Goal: Contribute content: Add original content to the website for others to see

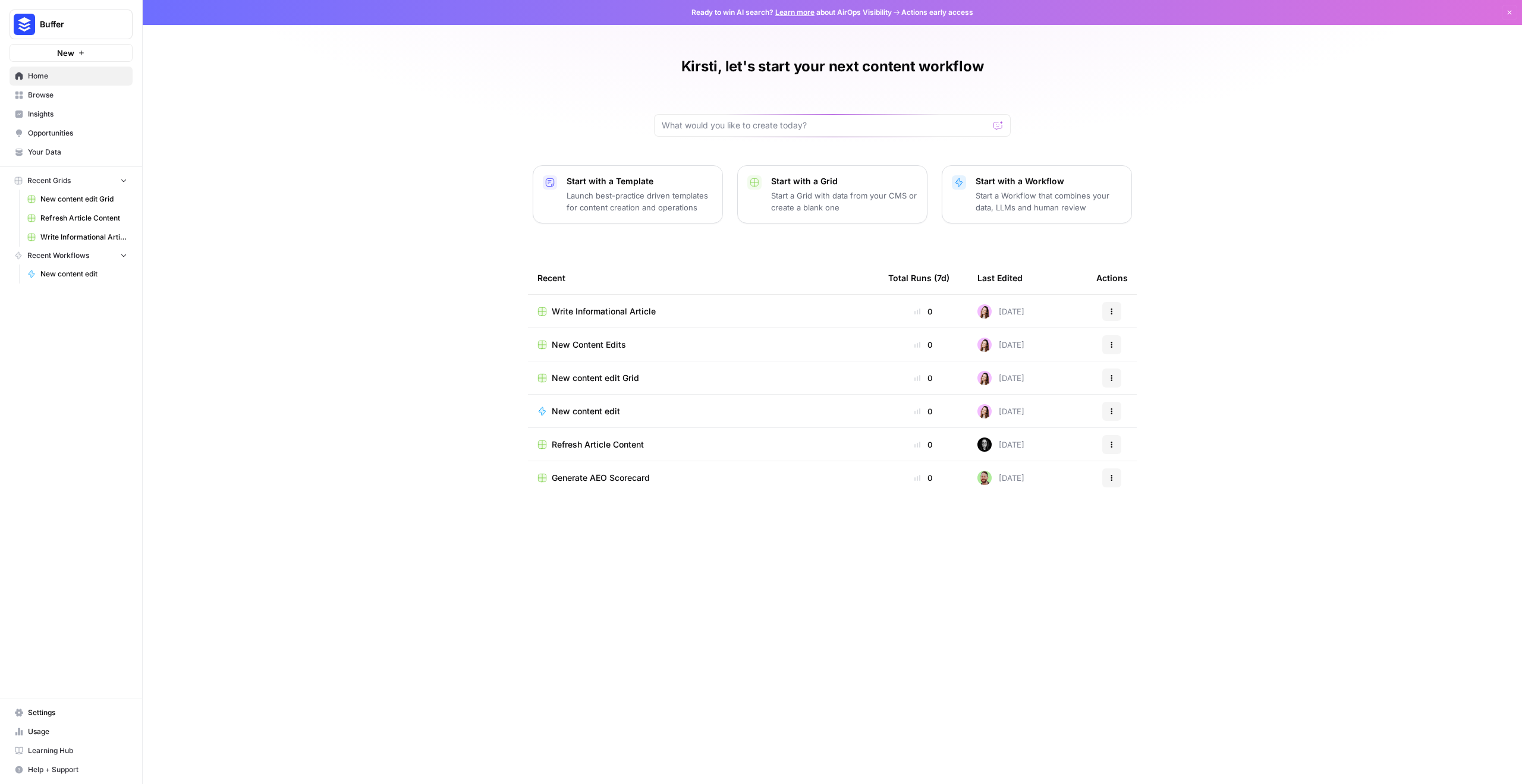
click at [672, 445] on div "Refresh Article Content" at bounding box center [703, 444] width 332 height 12
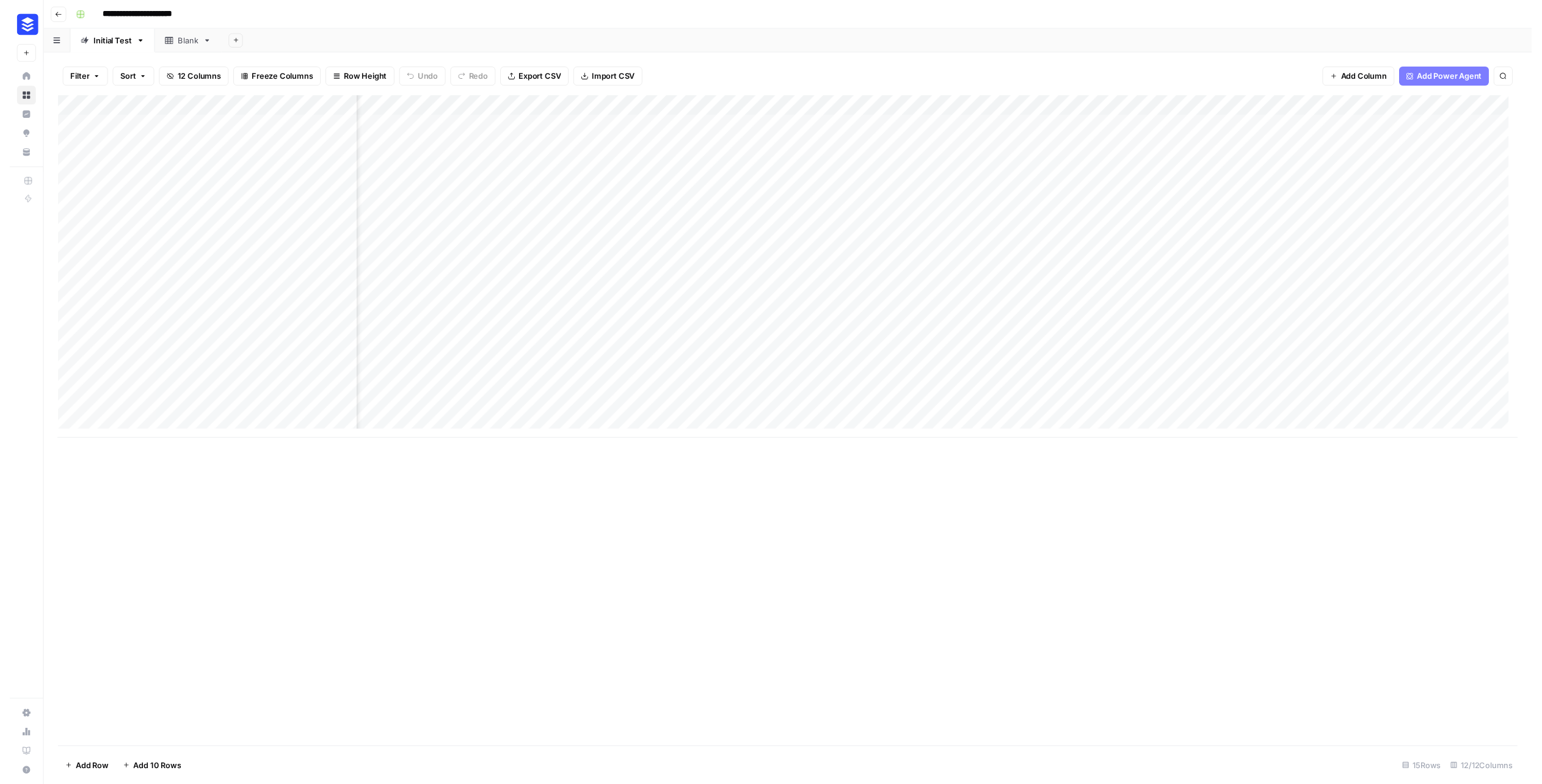
scroll to position [0, 679]
click at [1445, 356] on div "Add Column" at bounding box center [799, 273] width 1499 height 352
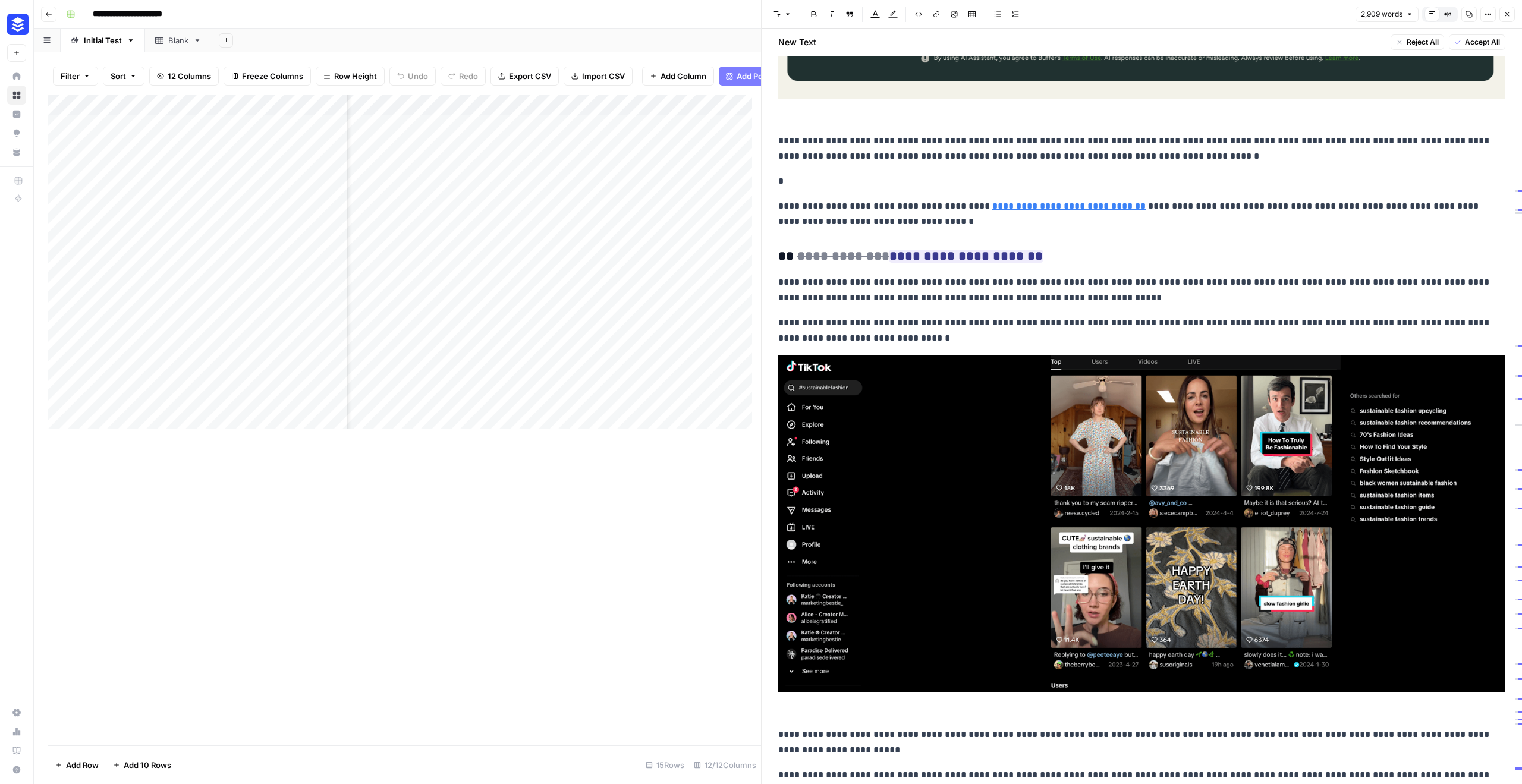
scroll to position [7688, 0]
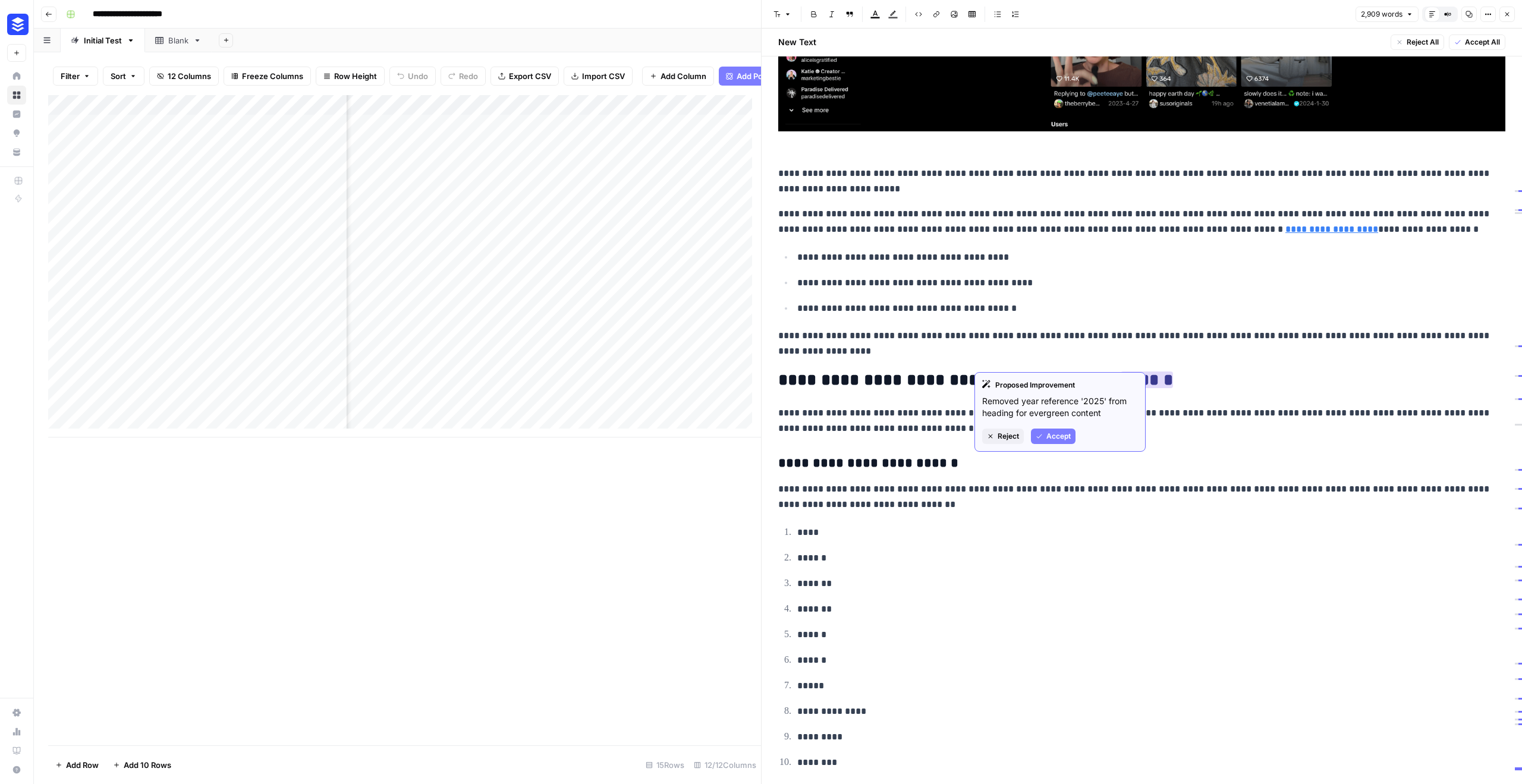
click at [1007, 434] on span "Reject" at bounding box center [1009, 436] width 21 height 11
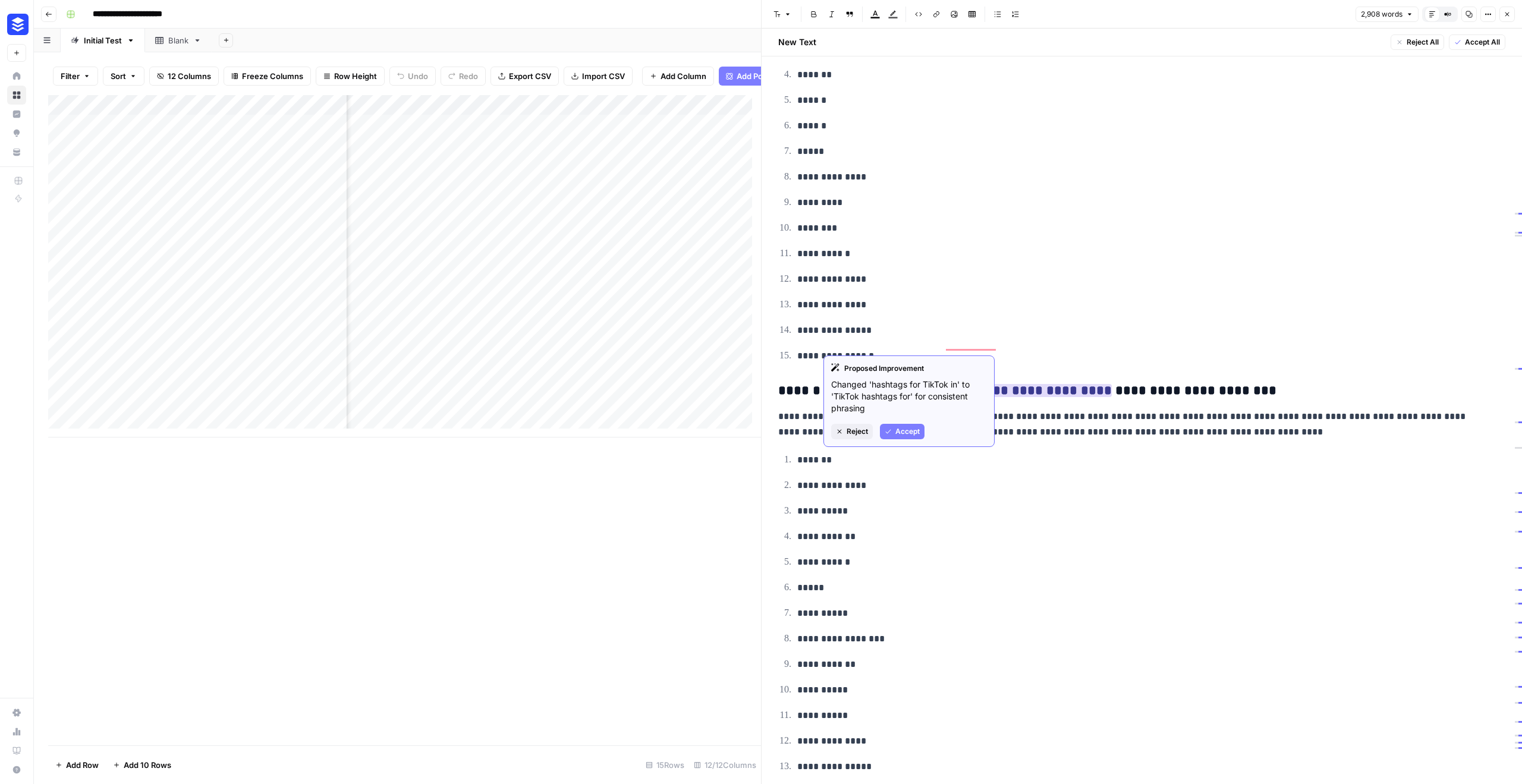
scroll to position [8196, 0]
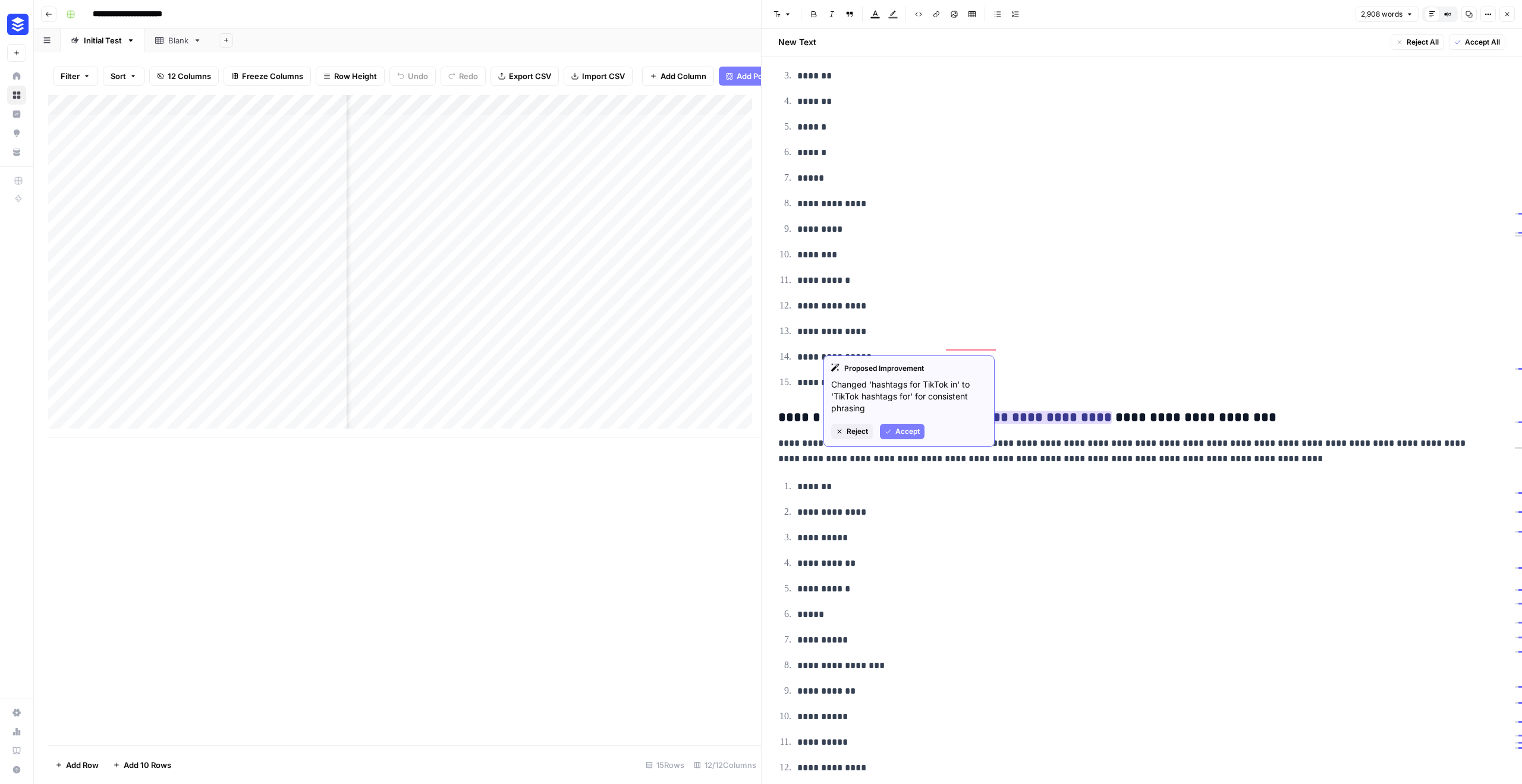
click at [906, 425] on button "Accept" at bounding box center [903, 431] width 44 height 15
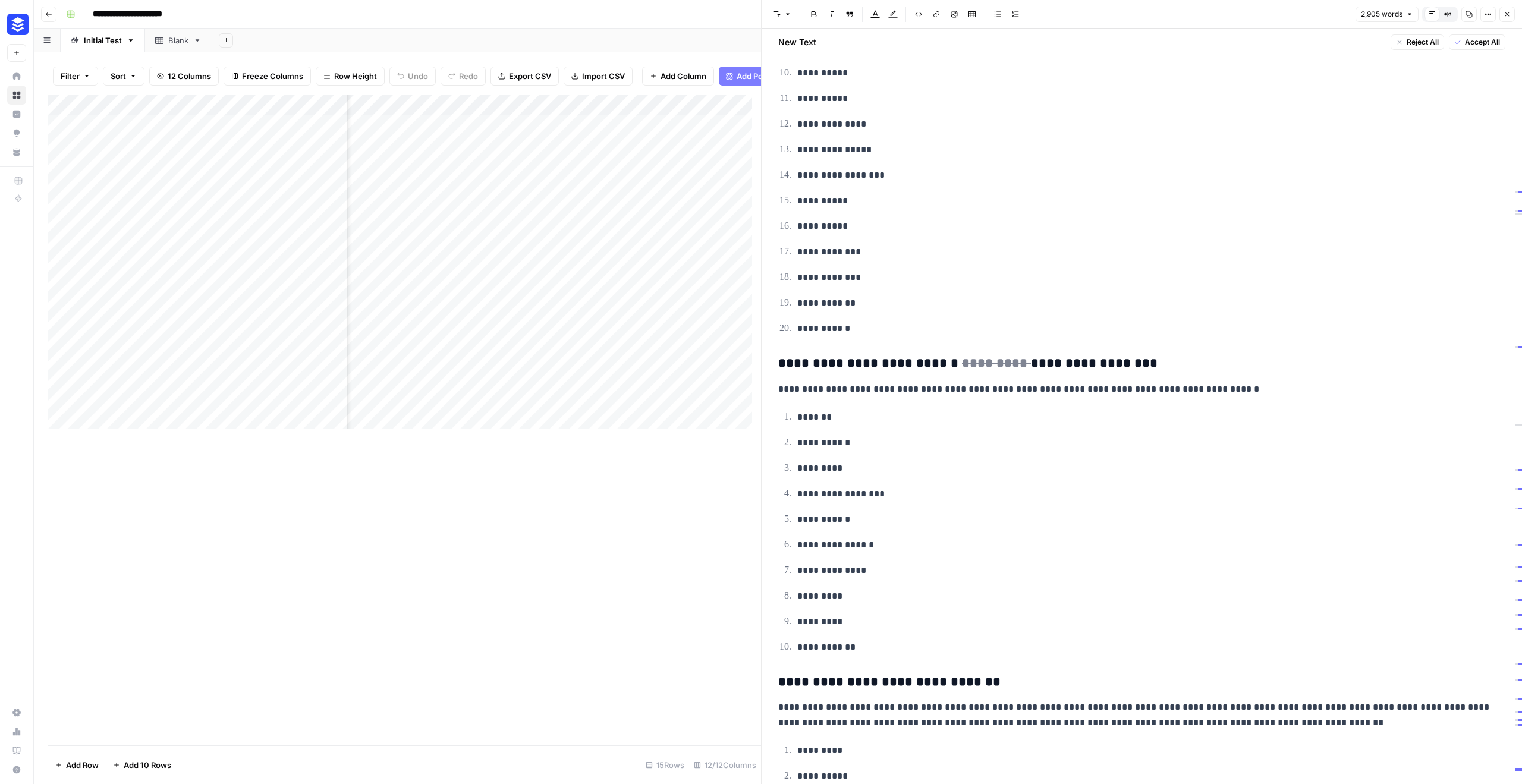
scroll to position [8840, 0]
click at [1014, 419] on button "Accept" at bounding box center [1022, 417] width 44 height 15
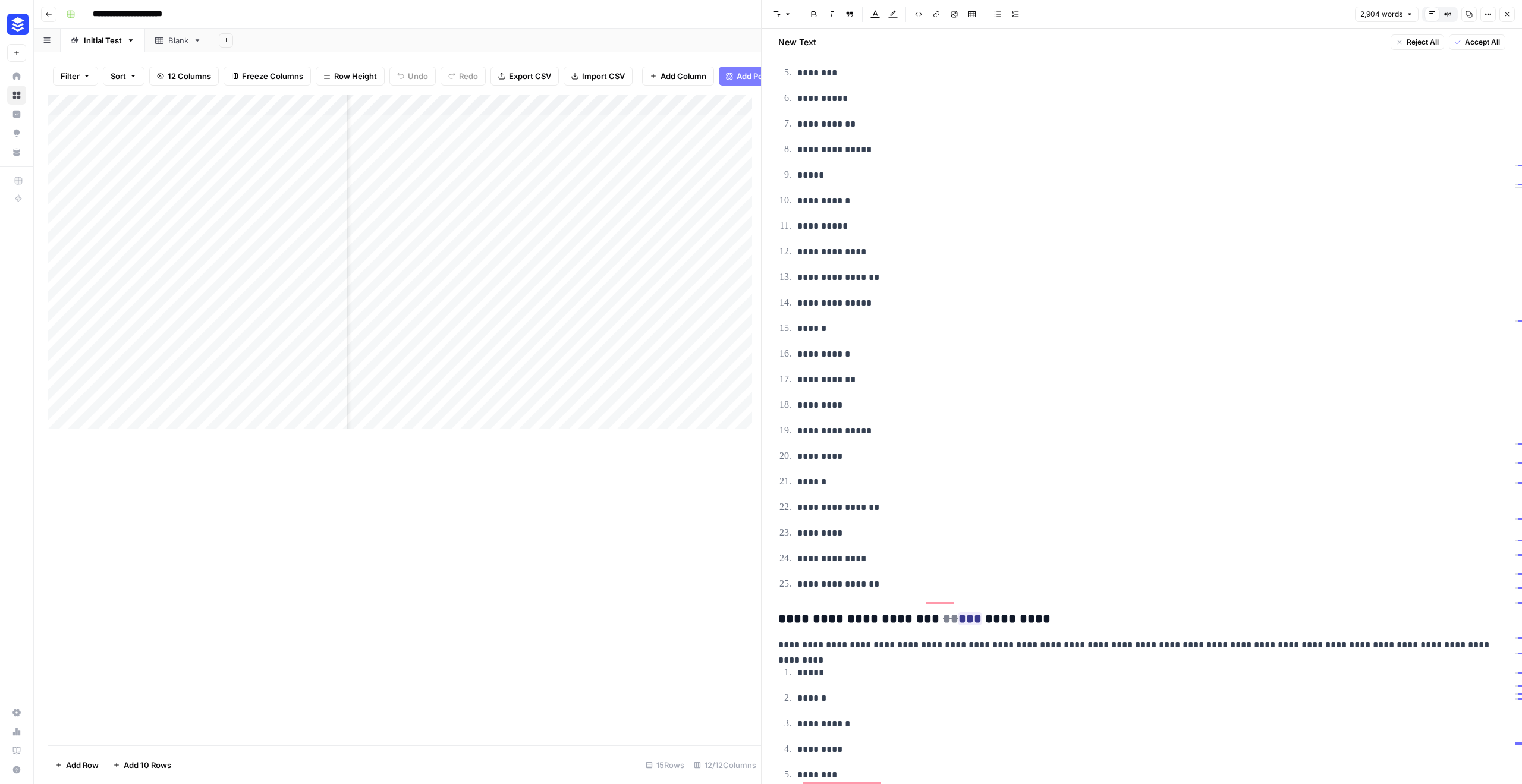
scroll to position [0, 0]
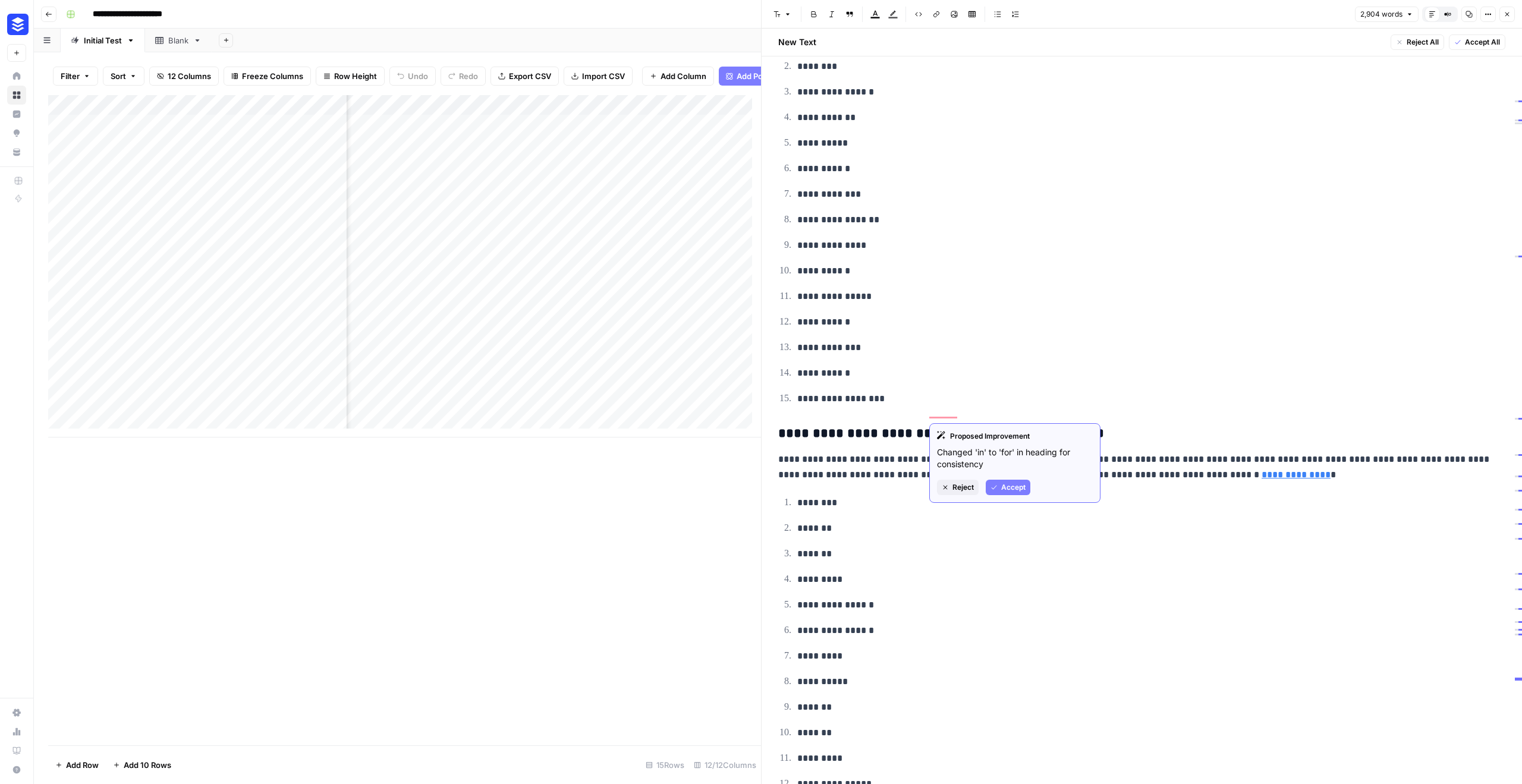
click at [1012, 483] on span "Accept" at bounding box center [1014, 488] width 25 height 11
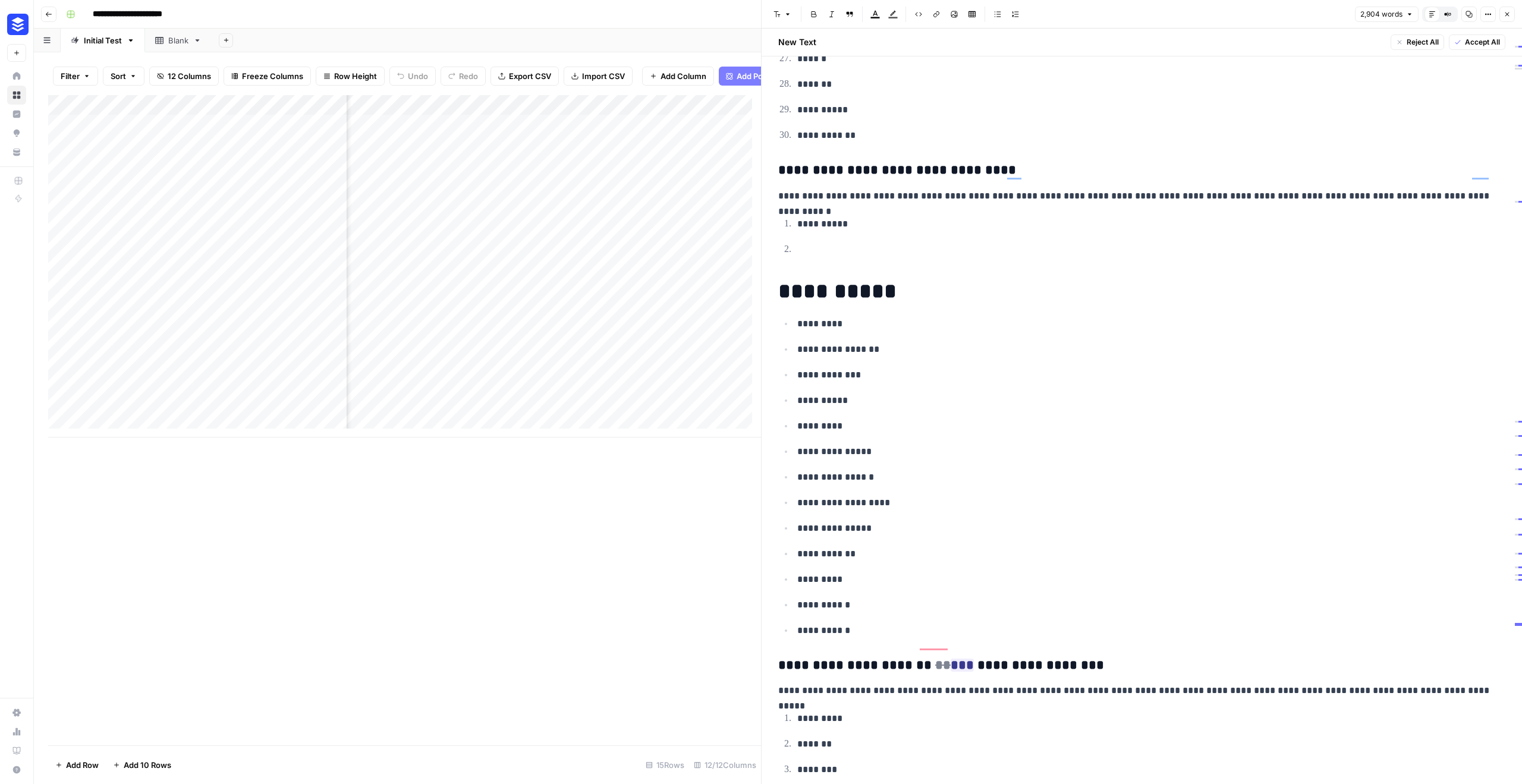
click at [821, 242] on p "To enrich screen reader interactions, please activate Accessibility in Grammarl…" at bounding box center [1151, 250] width 708 height 15
click at [843, 279] on h1 "**********" at bounding box center [1138, 291] width 719 height 25
drag, startPoint x: 796, startPoint y: 226, endPoint x: 821, endPoint y: 238, distance: 27.7
click at [796, 242] on li "To enrich screen reader interactions, please activate Accessibility in Grammarl…" at bounding box center [1149, 250] width 711 height 16
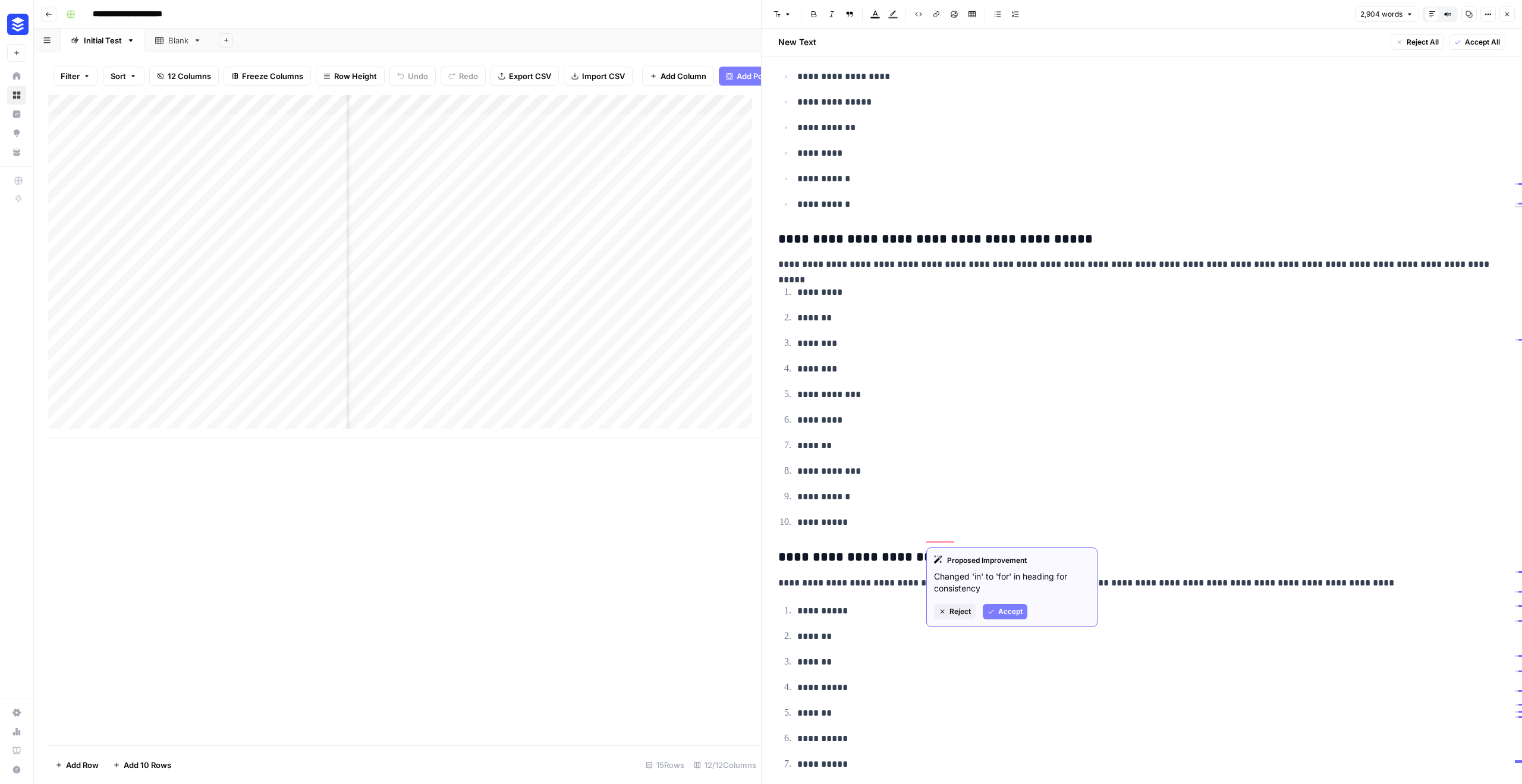
click at [999, 608] on span "Accept" at bounding box center [1011, 611] width 25 height 11
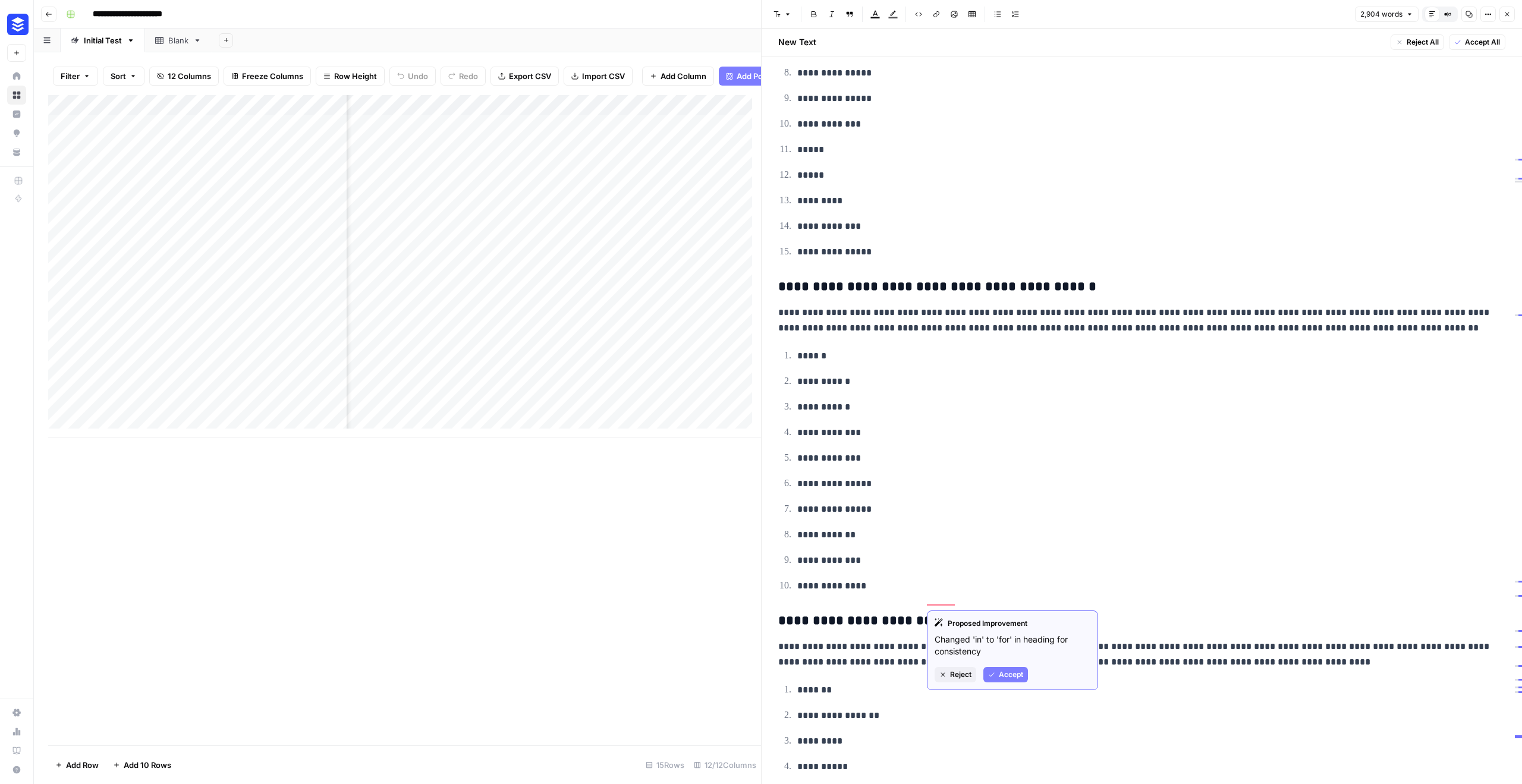
click at [1005, 671] on span "Accept" at bounding box center [1011, 675] width 25 height 11
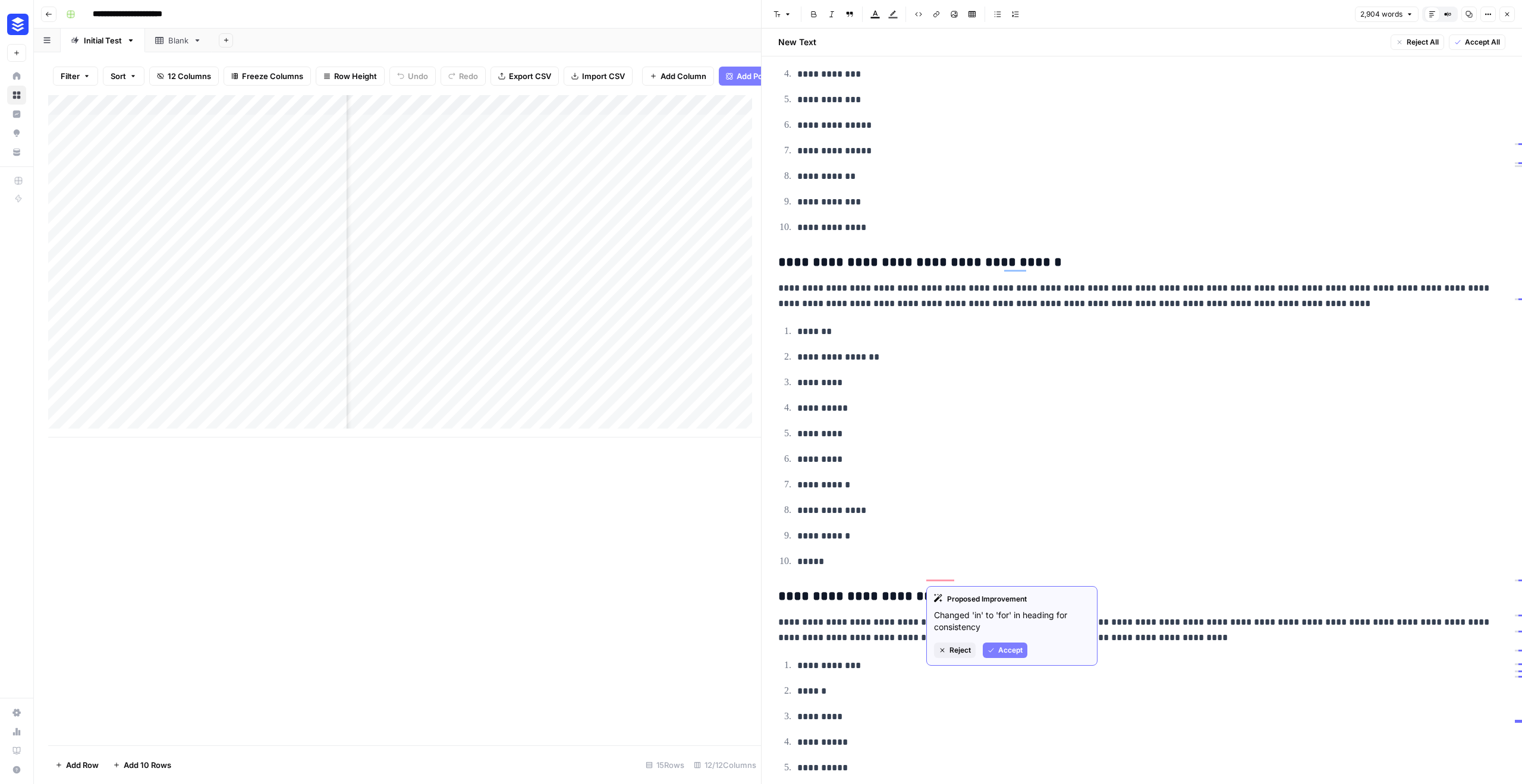
click at [1006, 657] on button "Accept" at bounding box center [1005, 649] width 44 height 15
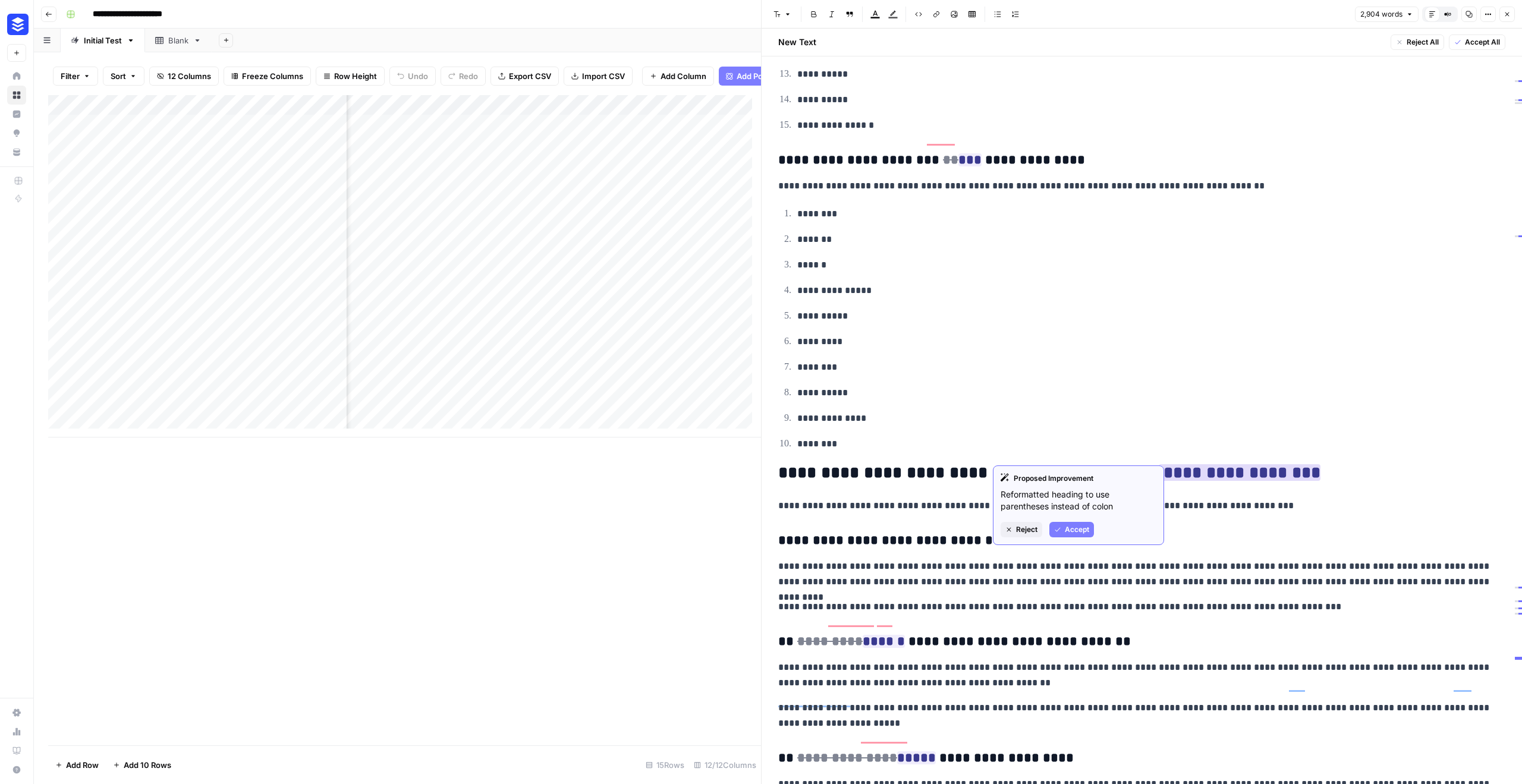
click at [1085, 534] on span "Accept" at bounding box center [1078, 530] width 25 height 11
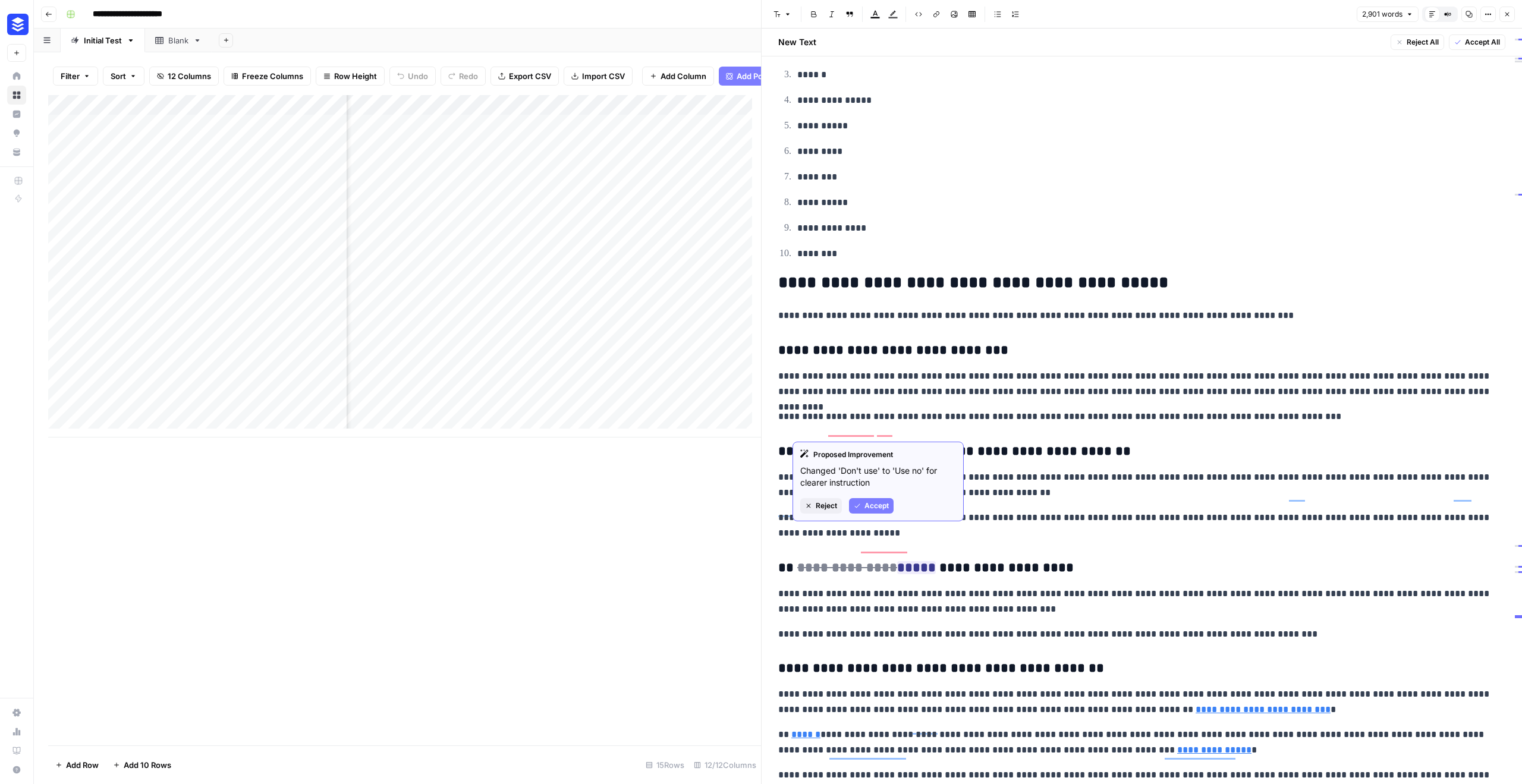
click at [879, 507] on span "Accept" at bounding box center [877, 506] width 25 height 11
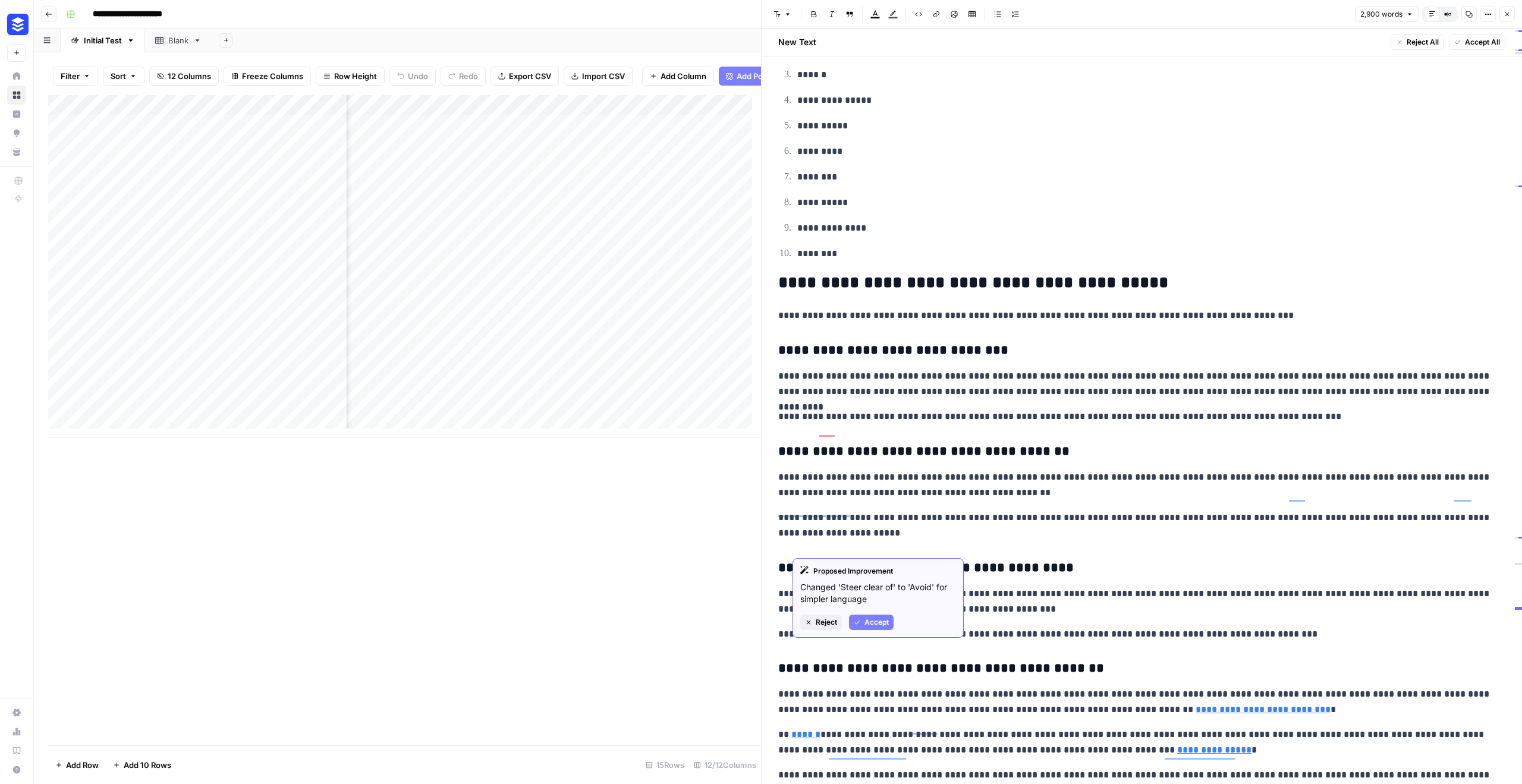
click at [857, 618] on button "Accept" at bounding box center [872, 622] width 44 height 15
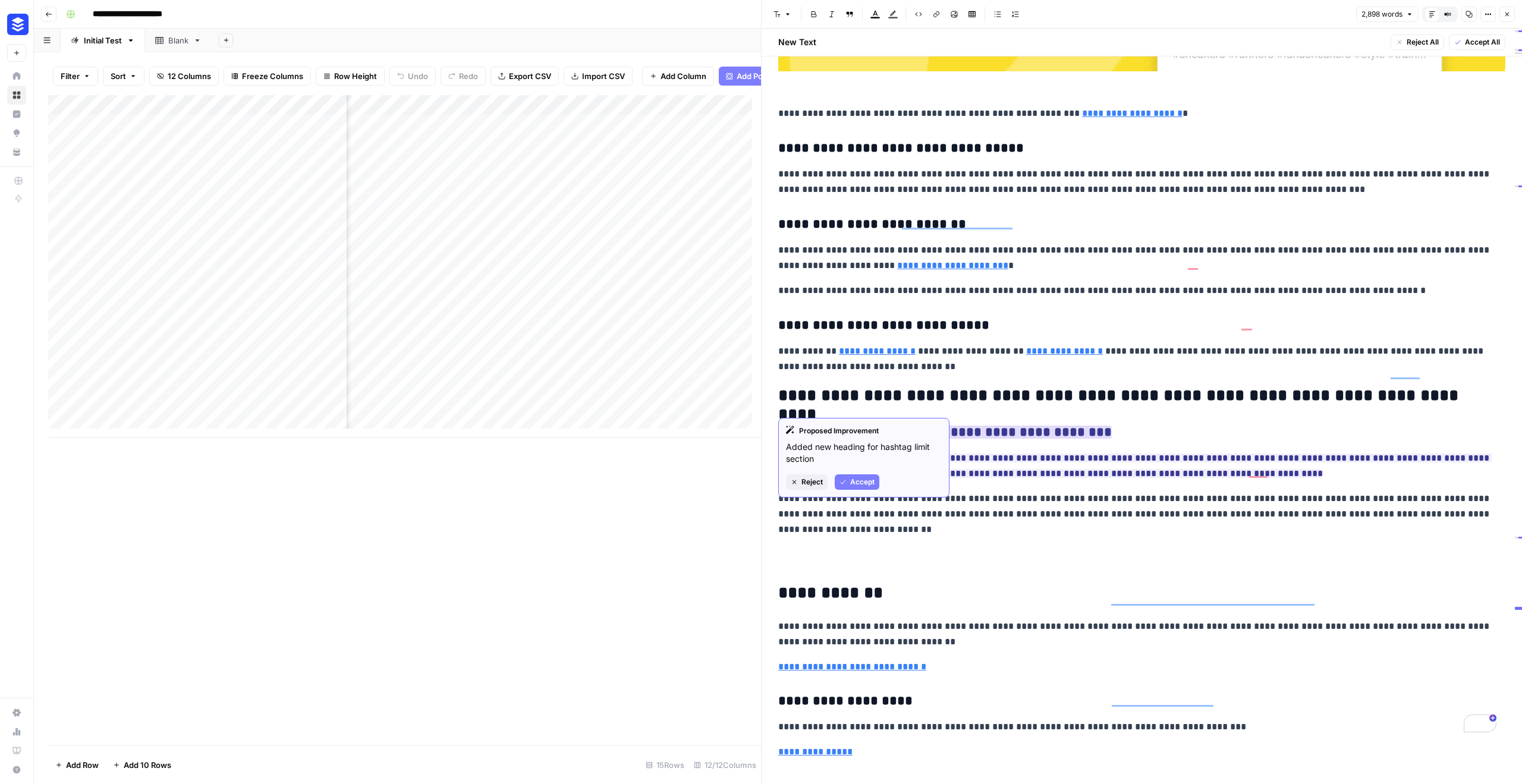
click at [865, 481] on span "Accept" at bounding box center [863, 482] width 25 height 11
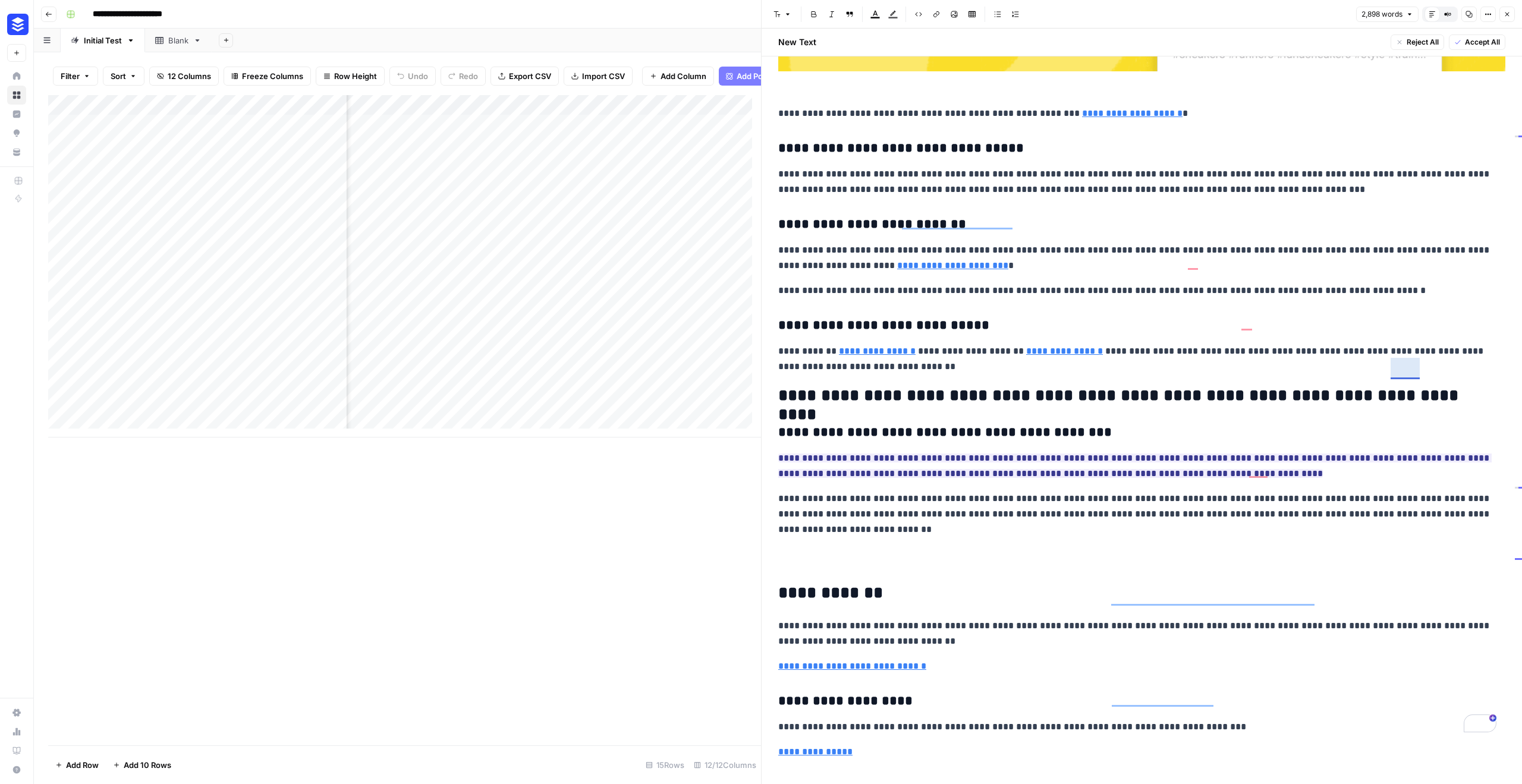
click at [1395, 387] on h2 "**********" at bounding box center [1138, 396] width 719 height 19
click at [861, 547] on p "To enrich screen reader interactions, please activate Accessibility in Grammarl…" at bounding box center [1142, 559] width 727 height 25
click at [853, 527] on button "Accept" at bounding box center [857, 534] width 44 height 15
click at [811, 547] on p "To enrich screen reader interactions, please activate Accessibility in Grammarl…" at bounding box center [1142, 559] width 727 height 25
drag, startPoint x: 789, startPoint y: 520, endPoint x: 868, endPoint y: 541, distance: 81.7
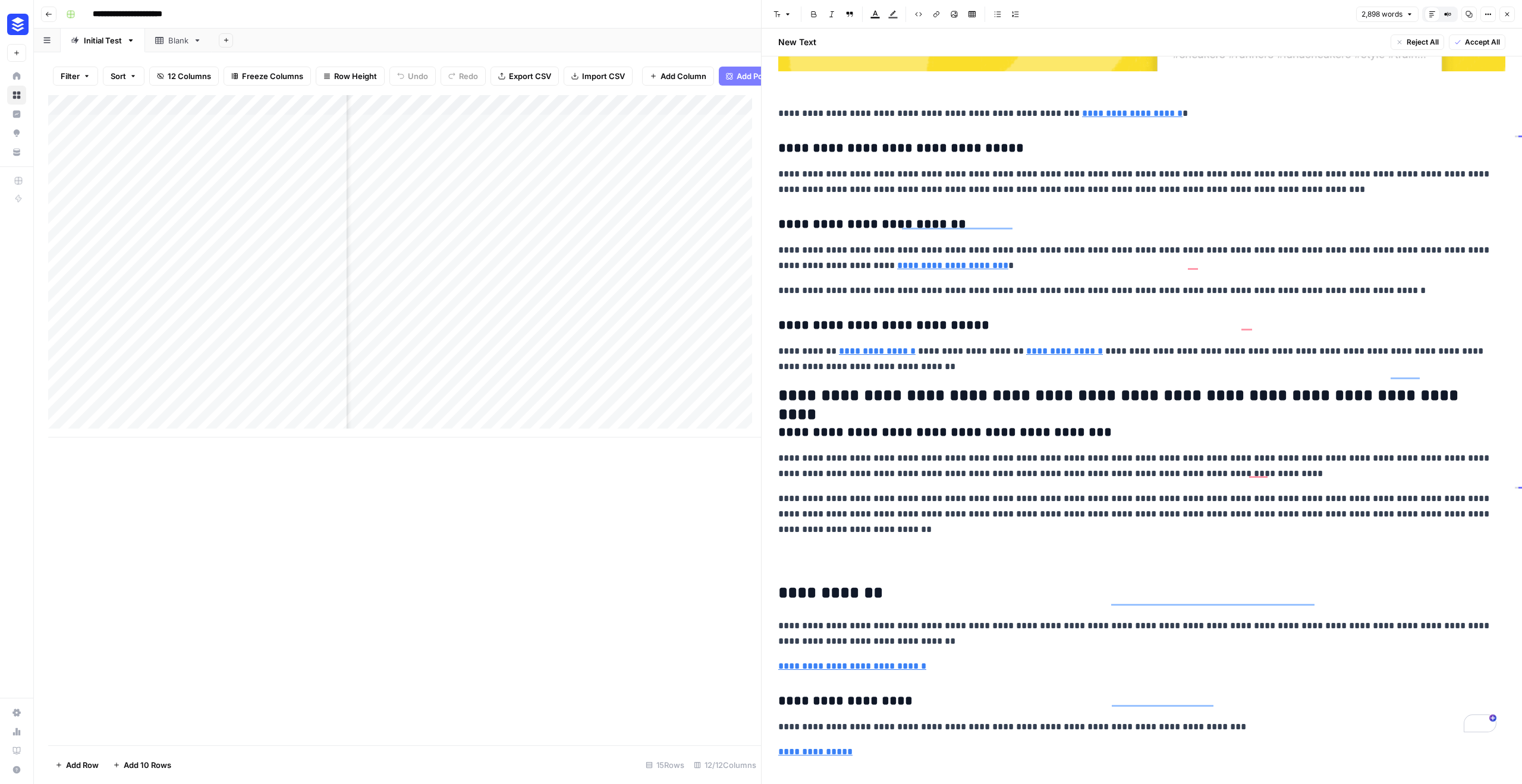
click at [868, 547] on p "To enrich screen reader interactions, please activate Accessibility in Grammarl…" at bounding box center [1142, 559] width 727 height 25
click at [810, 547] on p "To enrich screen reader interactions, please activate Accessibility in Grammarl…" at bounding box center [1142, 559] width 727 height 25
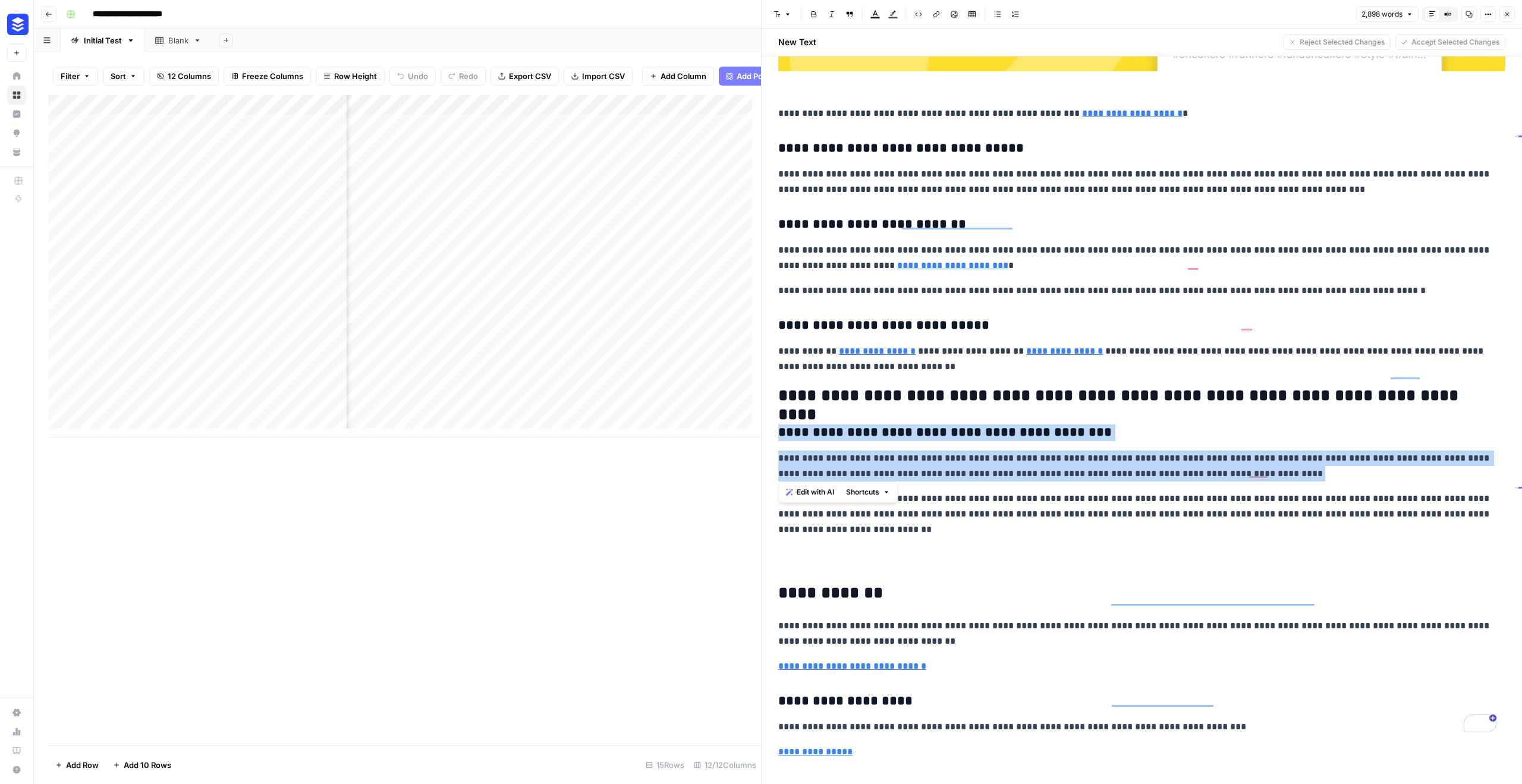
drag, startPoint x: 780, startPoint y: 400, endPoint x: 1173, endPoint y: 456, distance: 397.0
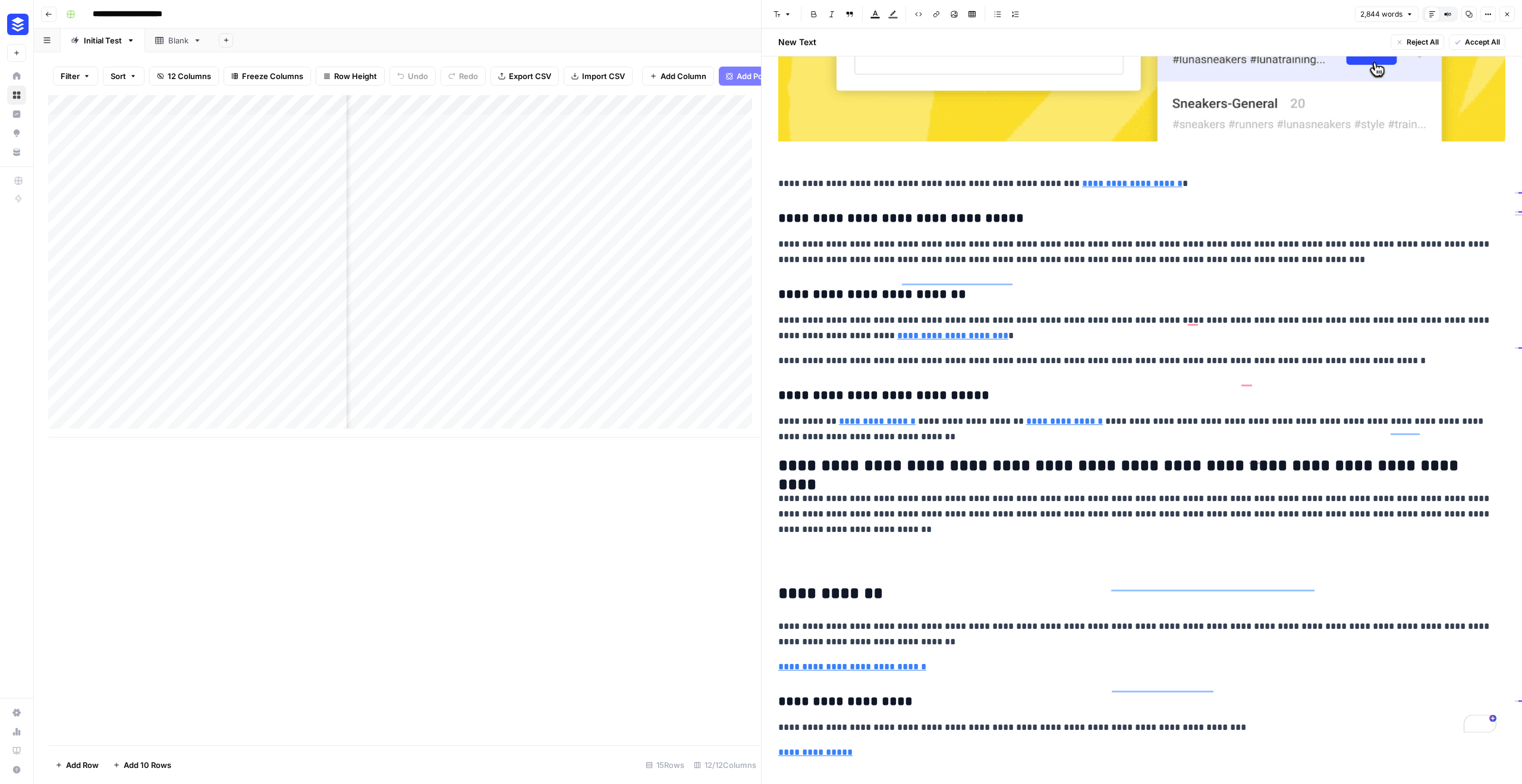
click at [810, 547] on p "To enrich screen reader interactions, please activate Accessibility in Grammarl…" at bounding box center [1142, 559] width 727 height 25
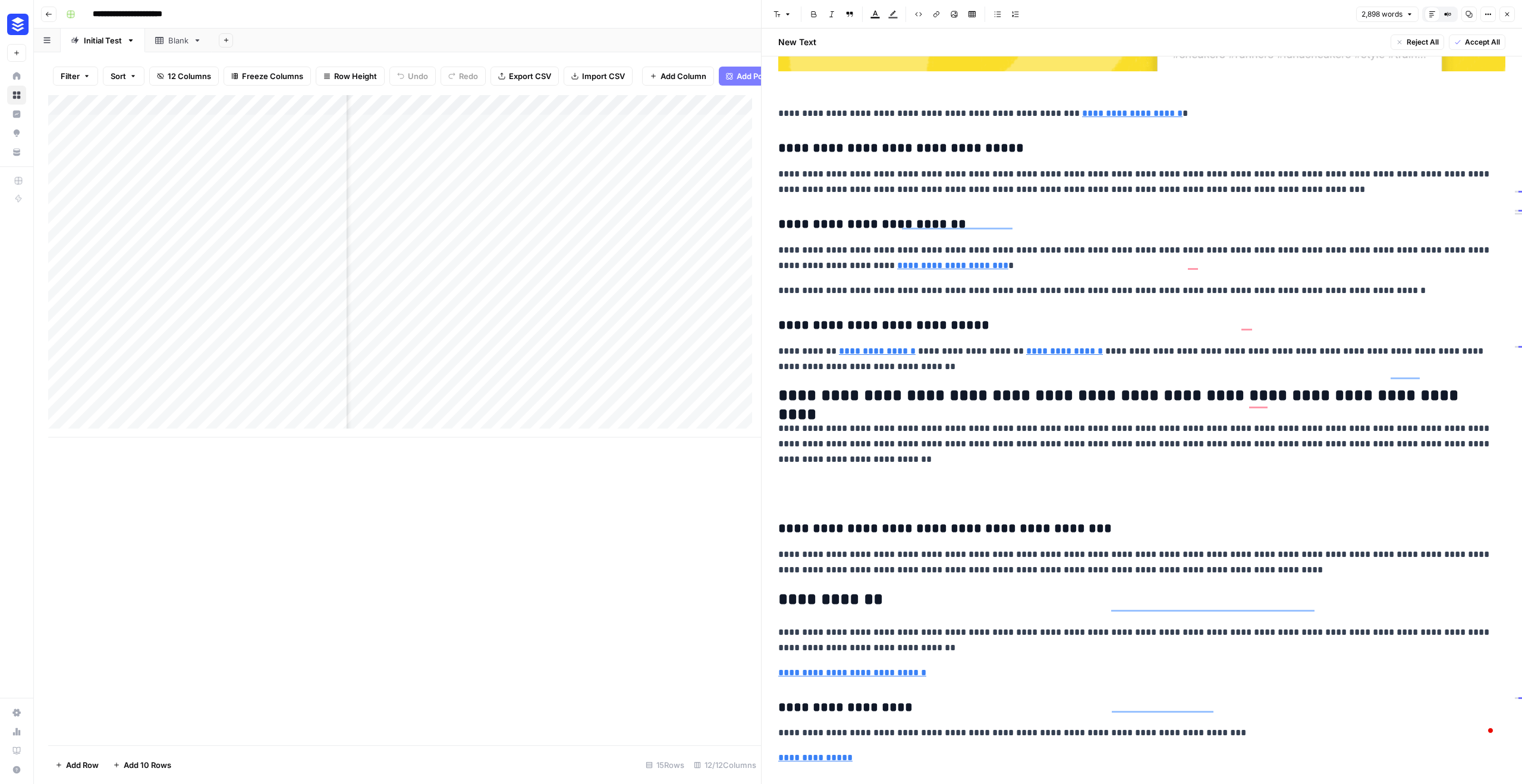
click at [796, 438] on p "**********" at bounding box center [1138, 444] width 719 height 46
click at [789, 477] on p "To enrich screen reader interactions, please activate Accessibility in Grammarl…" at bounding box center [1142, 489] width 727 height 25
drag, startPoint x: 830, startPoint y: 473, endPoint x: 772, endPoint y: 473, distance: 58.0
click at [810, 491] on span "Edit with AI" at bounding box center [816, 488] width 37 height 11
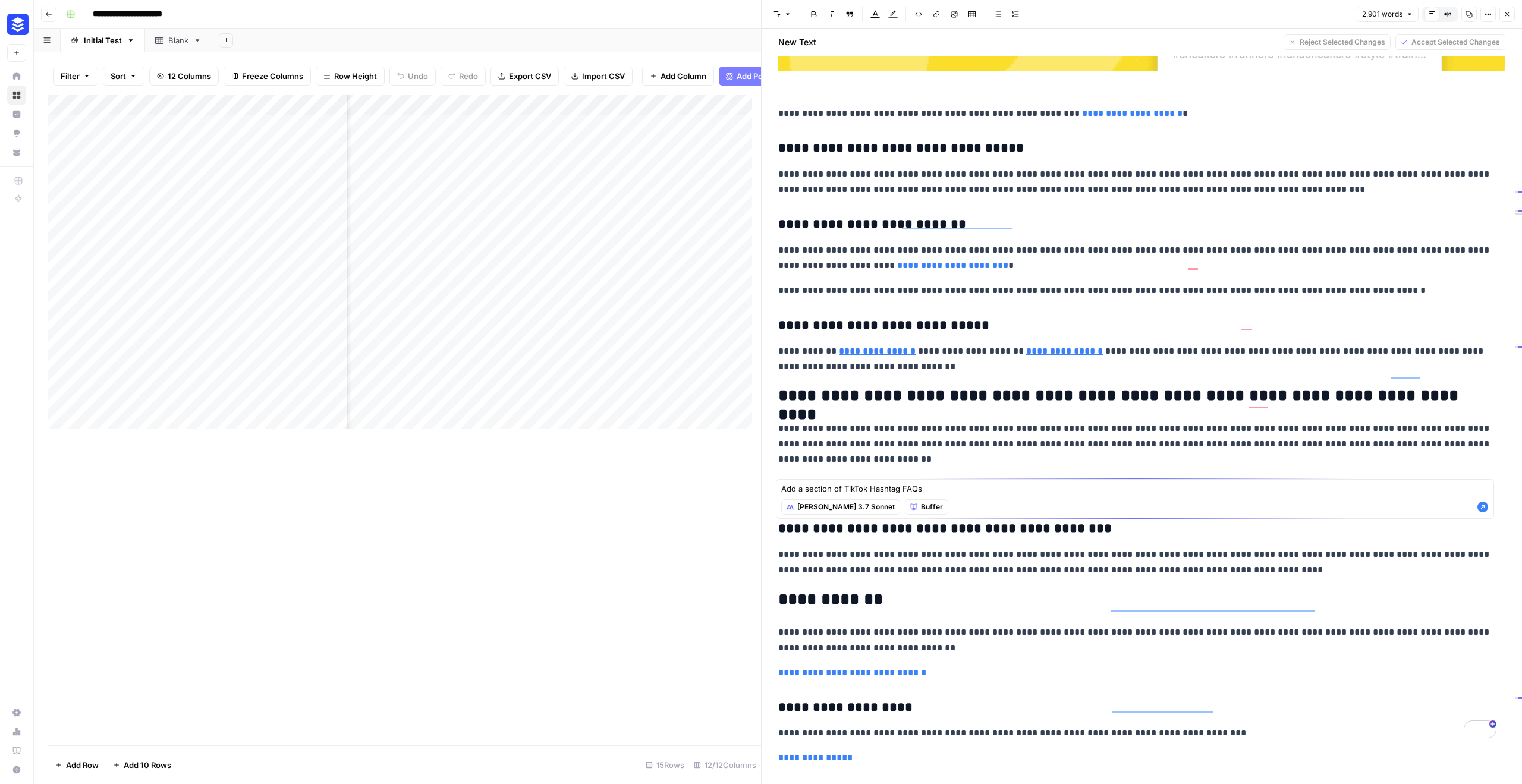
type textarea "Add a section of TikTok Hashtag FAQs"
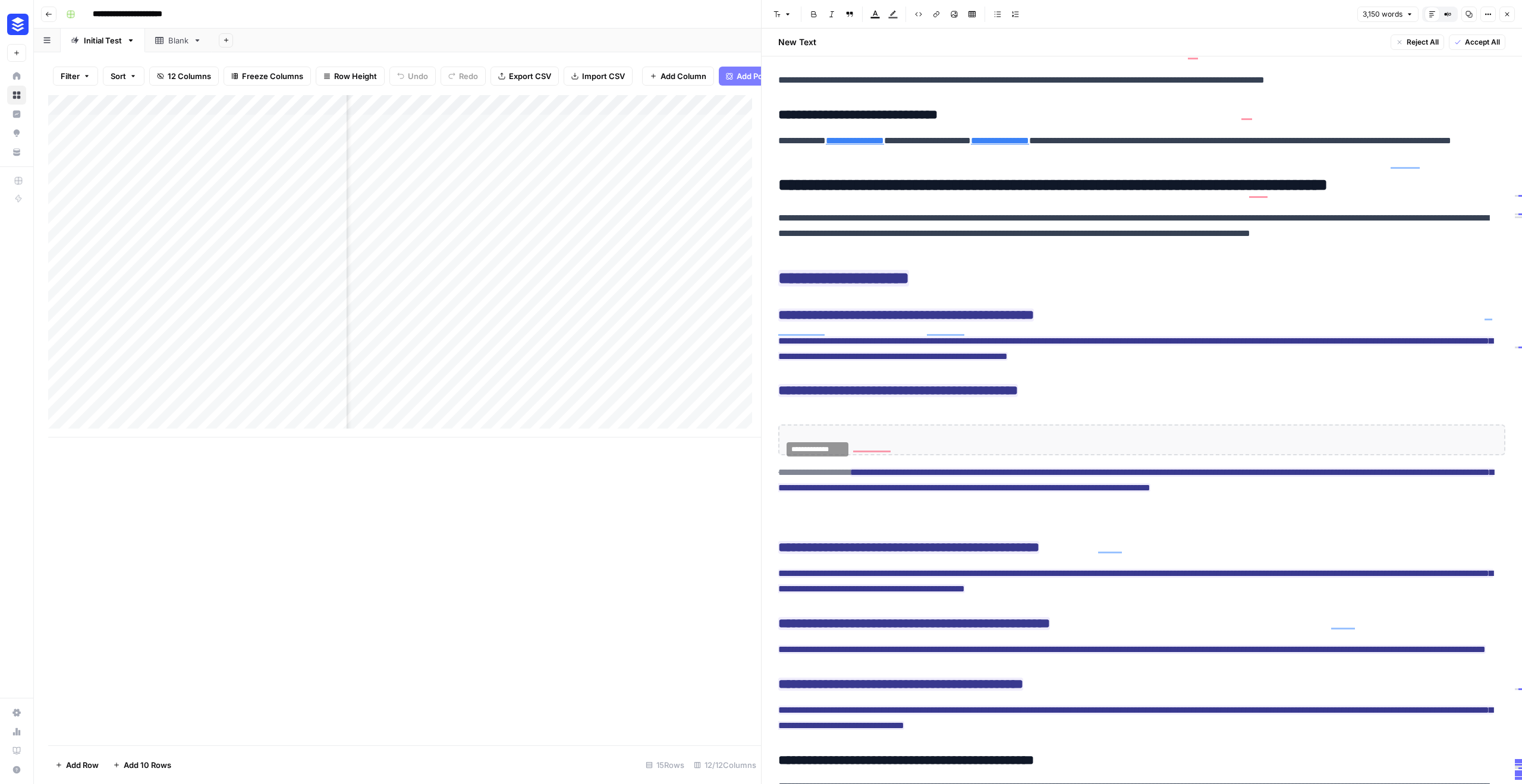
scroll to position [16909, 0]
click at [858, 466] on span "Accept" at bounding box center [863, 467] width 25 height 11
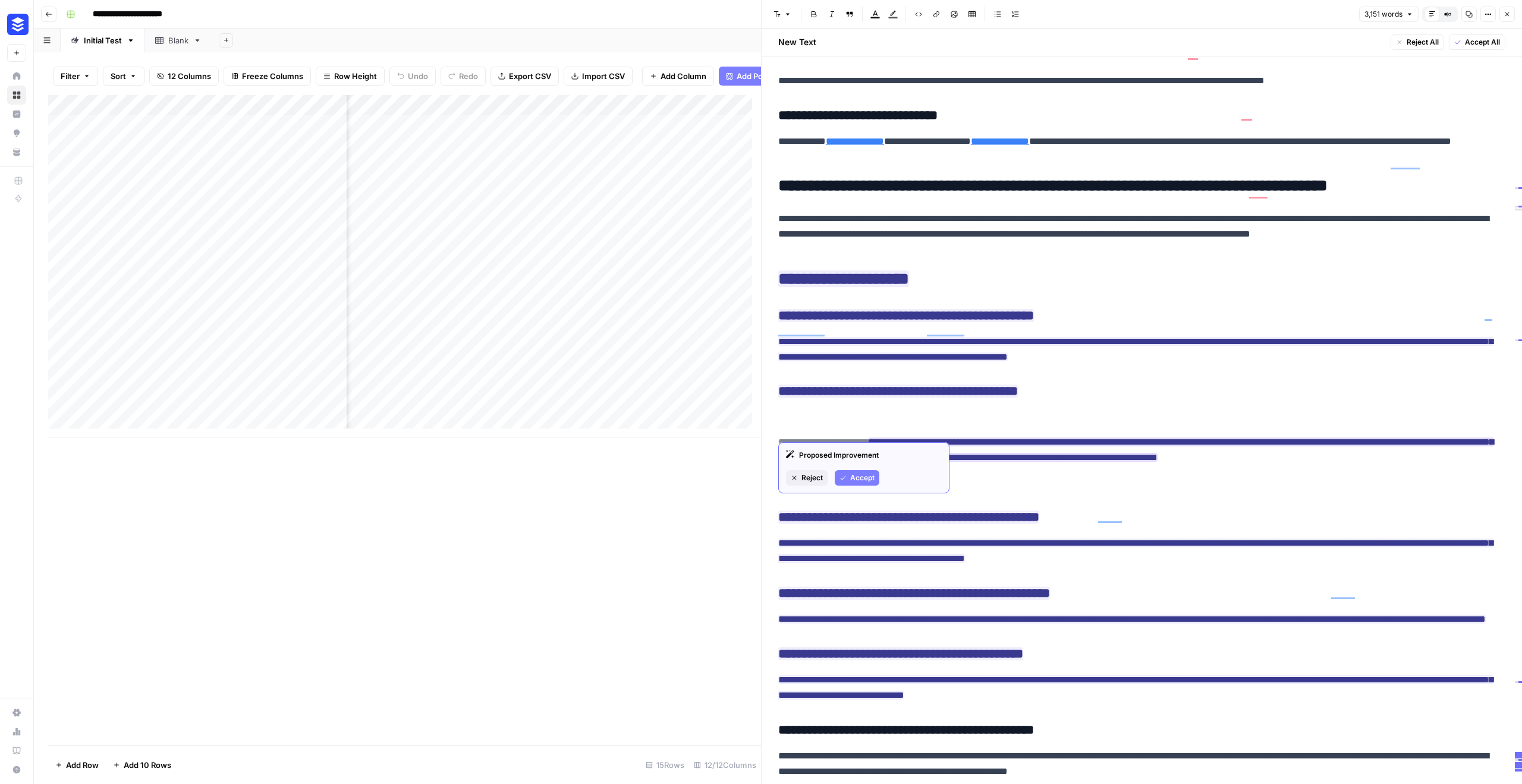
click at [868, 477] on span "Accept" at bounding box center [863, 478] width 25 height 11
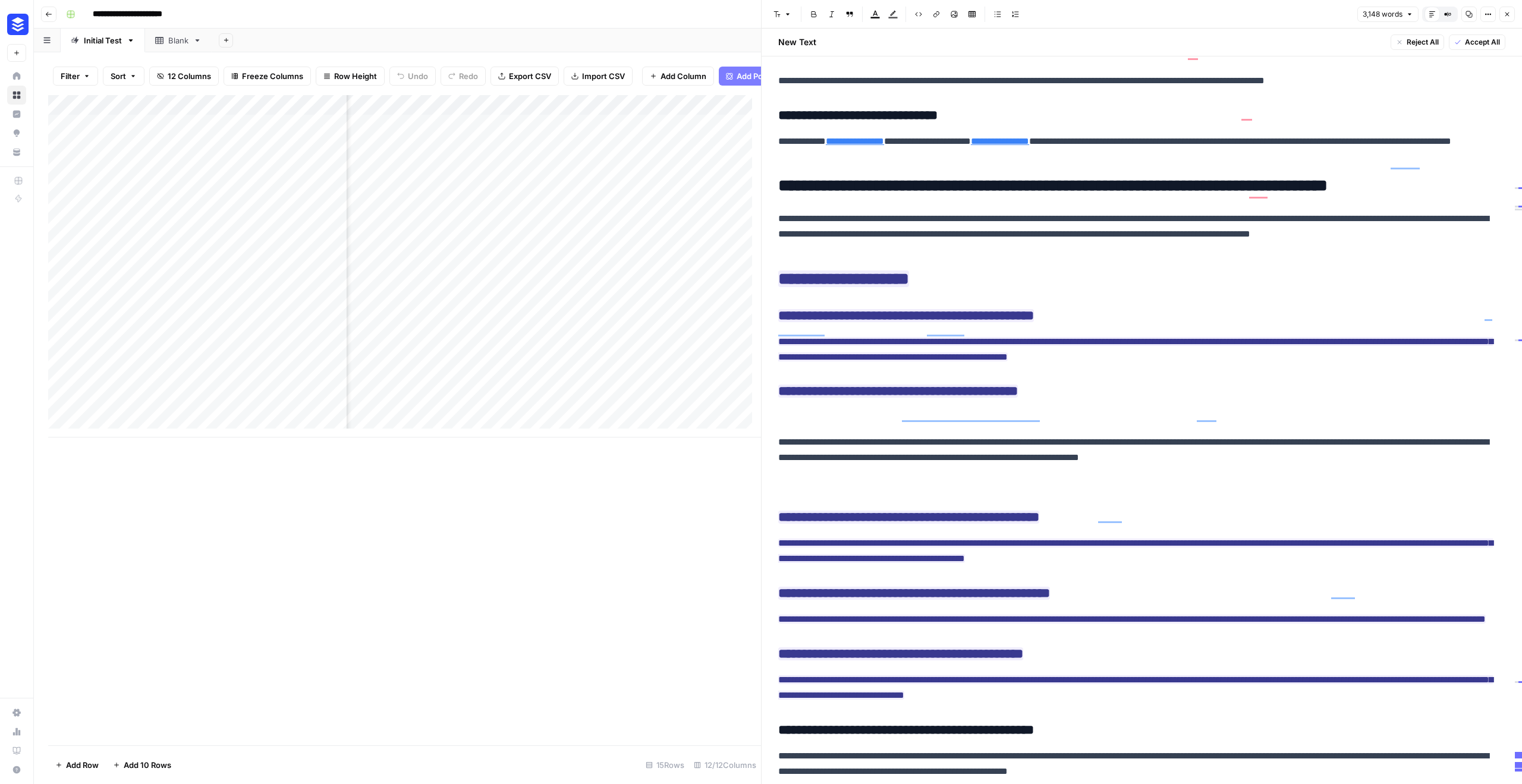
click at [818, 410] on p "To enrich screen reader interactions, please activate Accessibility in Grammarl…" at bounding box center [1142, 417] width 727 height 15
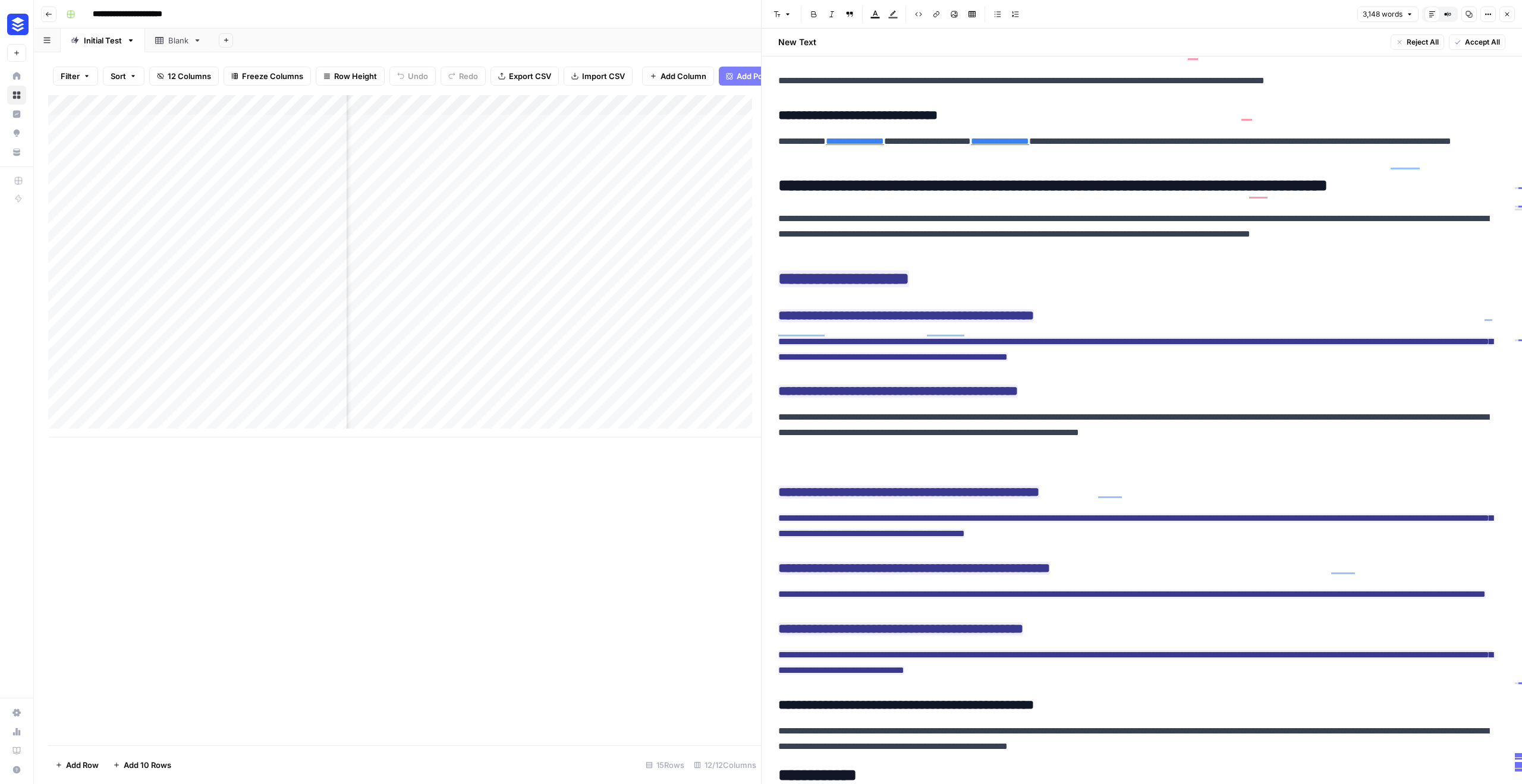
click at [797, 450] on p "To enrich screen reader interactions, please activate Accessibility in Grammarl…" at bounding box center [1142, 457] width 727 height 15
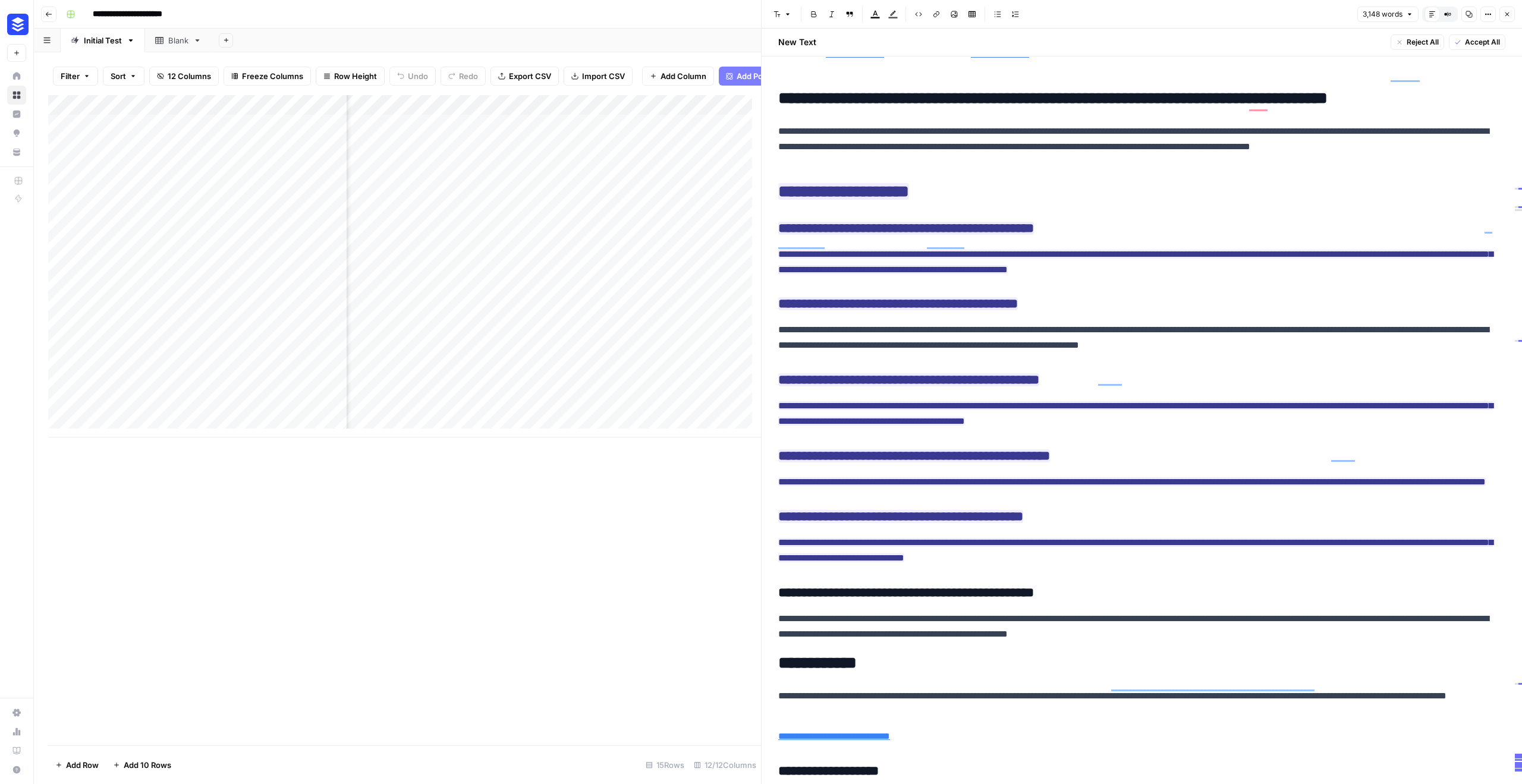
scroll to position [17082, 0]
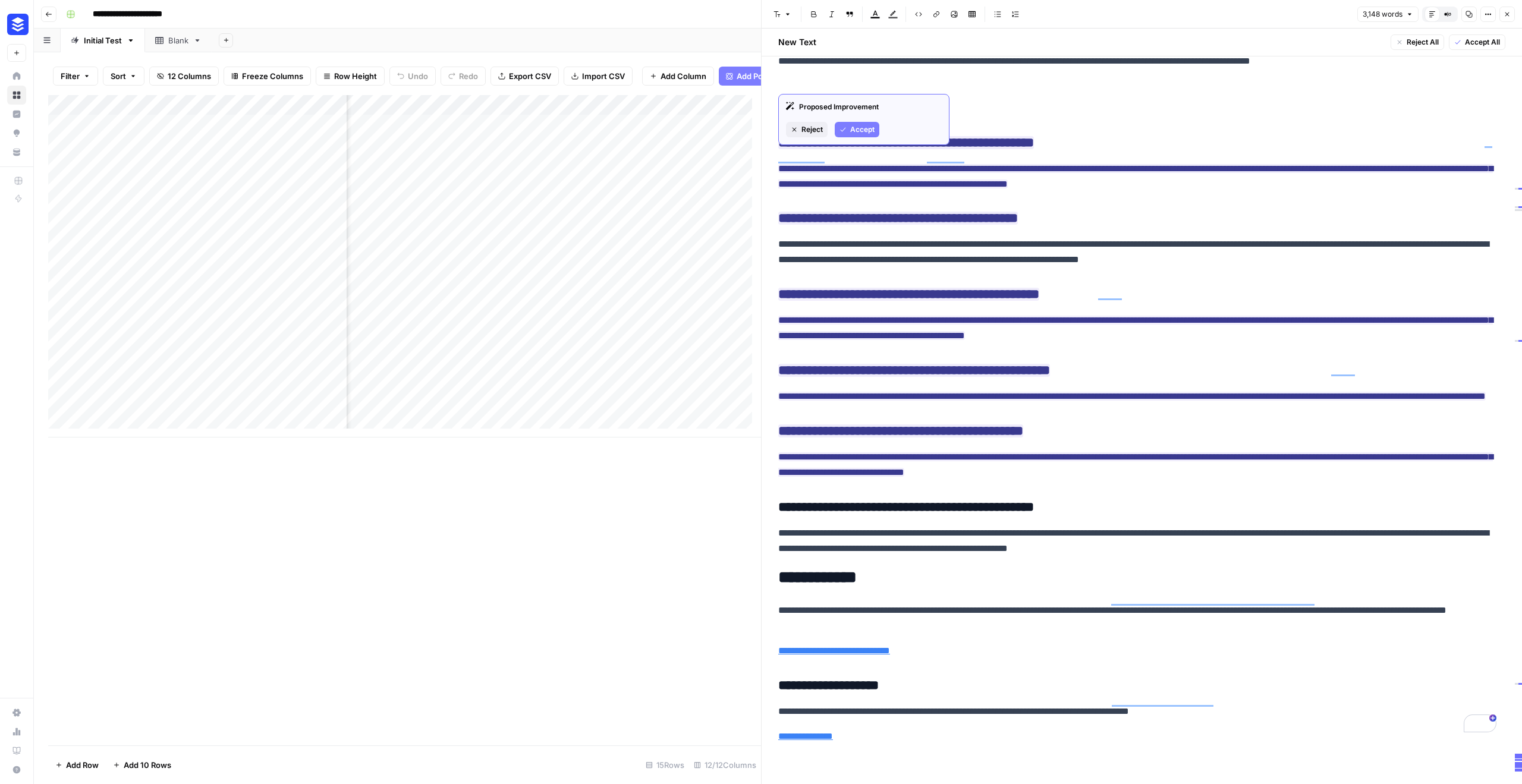
click at [867, 132] on span "Accept" at bounding box center [863, 129] width 25 height 11
click at [855, 162] on span "Accept" at bounding box center [863, 164] width 25 height 11
click at [867, 164] on ins "**********" at bounding box center [1136, 176] width 715 height 25
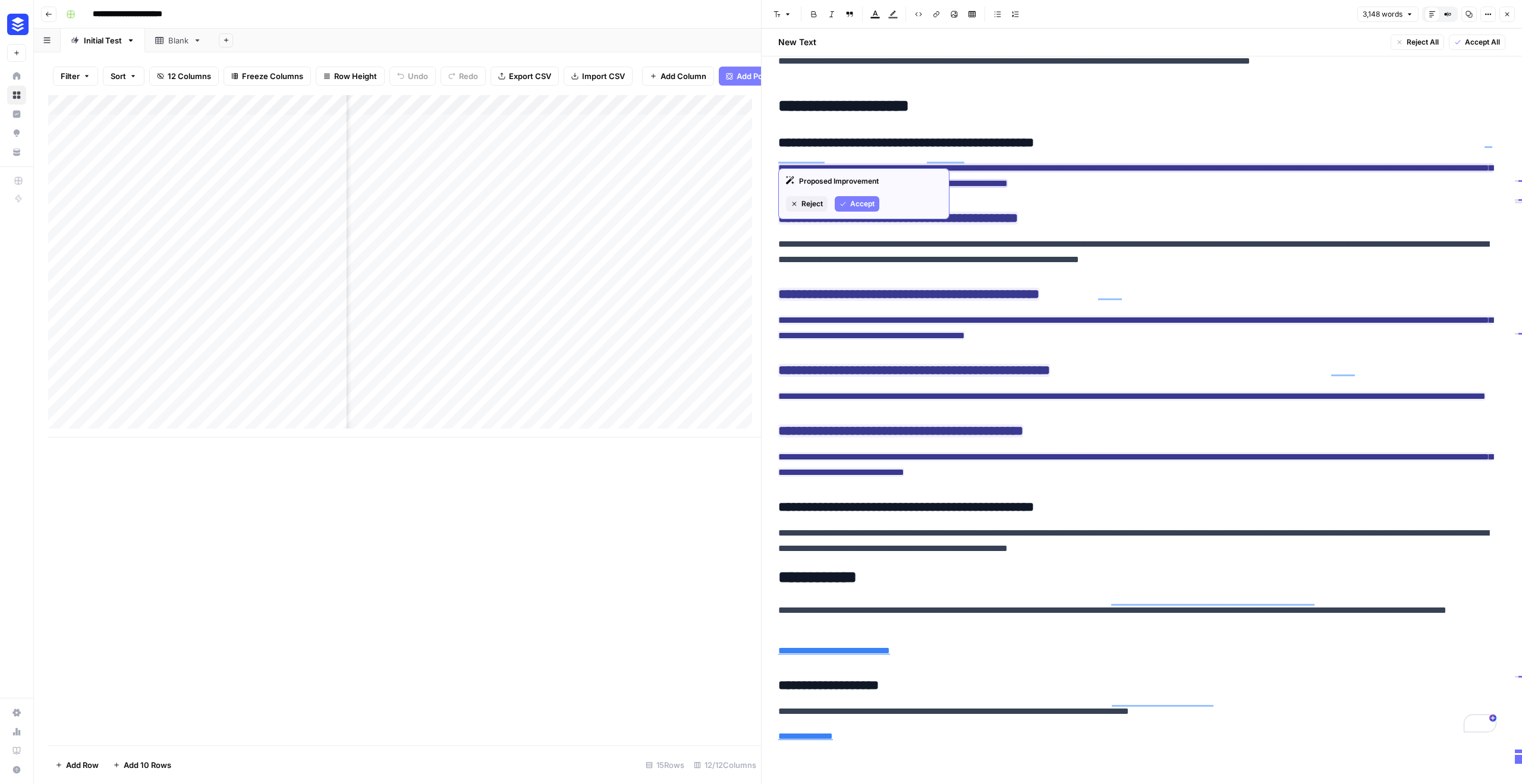
drag, startPoint x: 811, startPoint y: 142, endPoint x: 852, endPoint y: 141, distance: 41.0
click at [852, 164] on ins "**********" at bounding box center [1136, 176] width 715 height 25
drag, startPoint x: 851, startPoint y: 141, endPoint x: 810, endPoint y: 138, distance: 41.1
click at [810, 164] on ins "**********" at bounding box center [1136, 176] width 715 height 25
click at [1031, 164] on ins "**********" at bounding box center [1136, 176] width 715 height 25
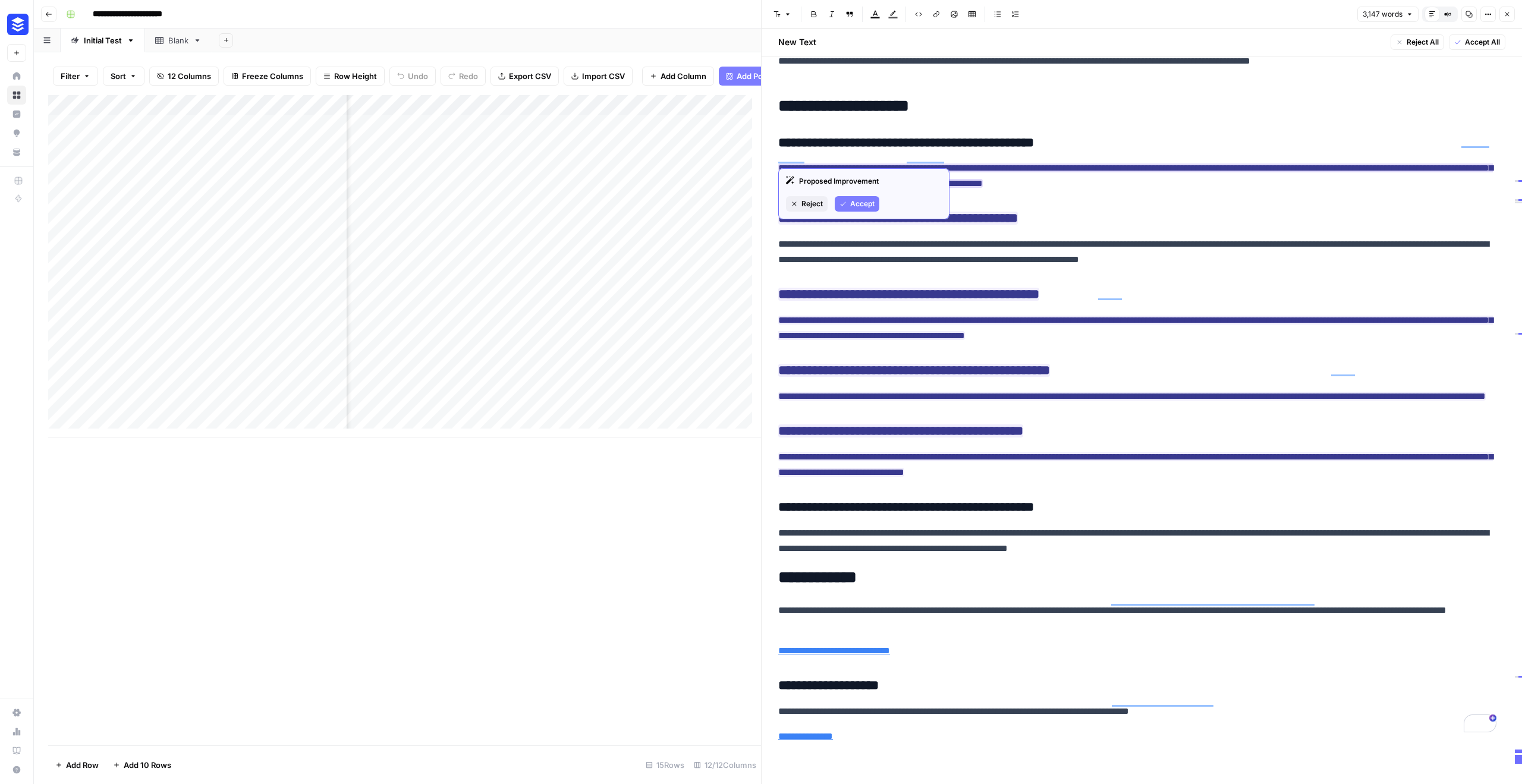
click at [850, 204] on span "Accept" at bounding box center [863, 204] width 25 height 11
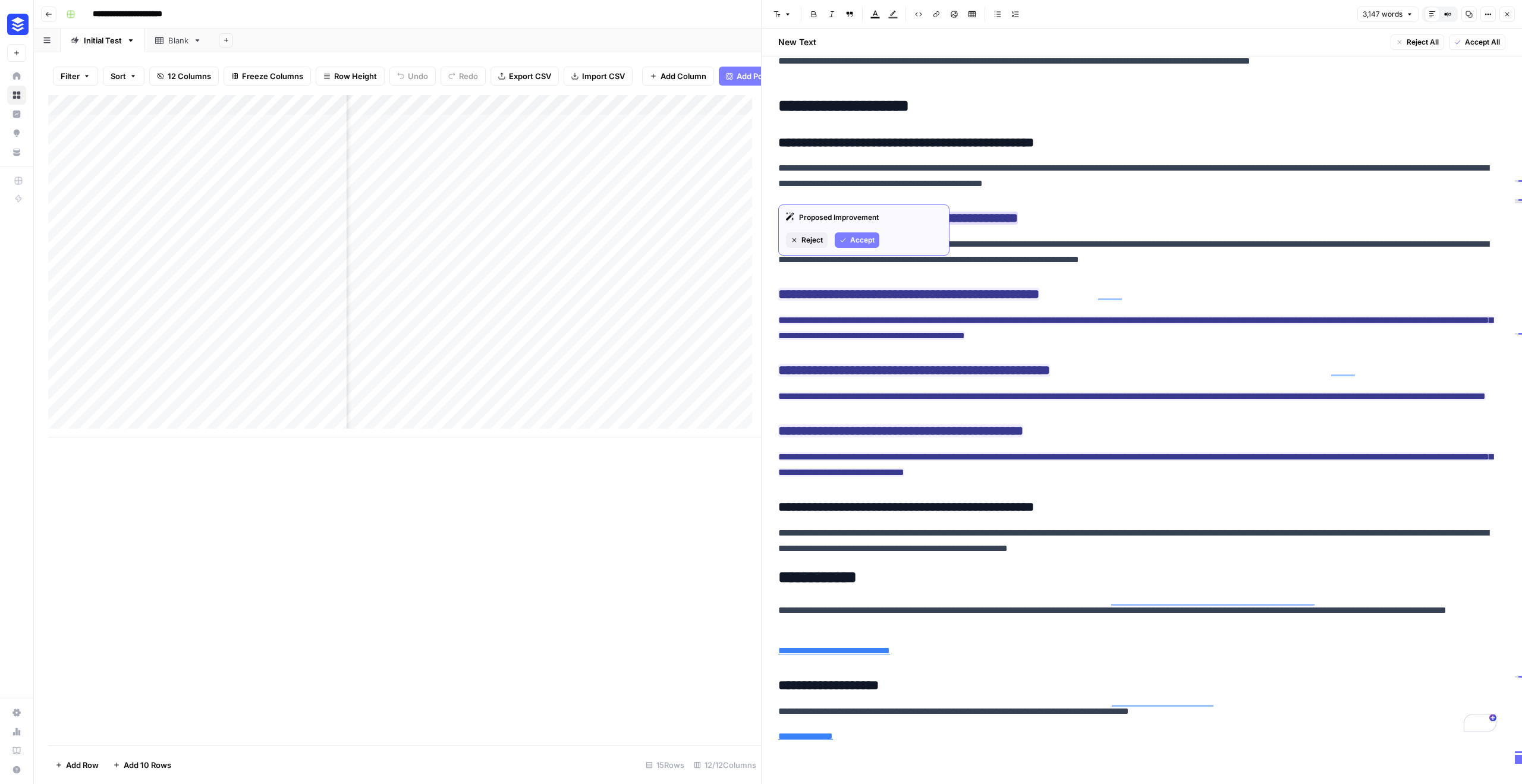
click at [839, 235] on button "Accept" at bounding box center [857, 240] width 44 height 15
click at [821, 236] on p "**********" at bounding box center [1138, 251] width 719 height 31
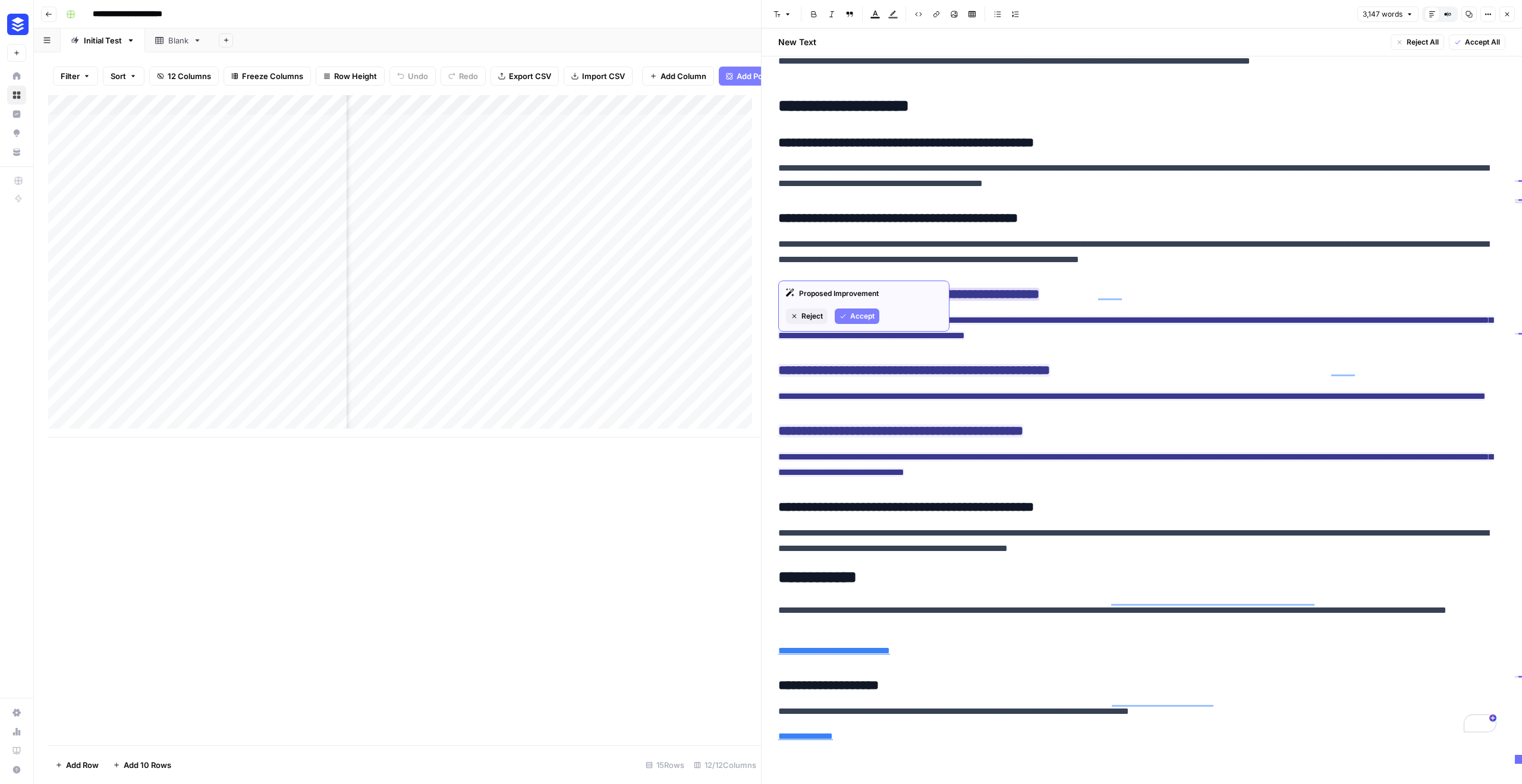
click at [850, 319] on span "Accept" at bounding box center [863, 316] width 25 height 11
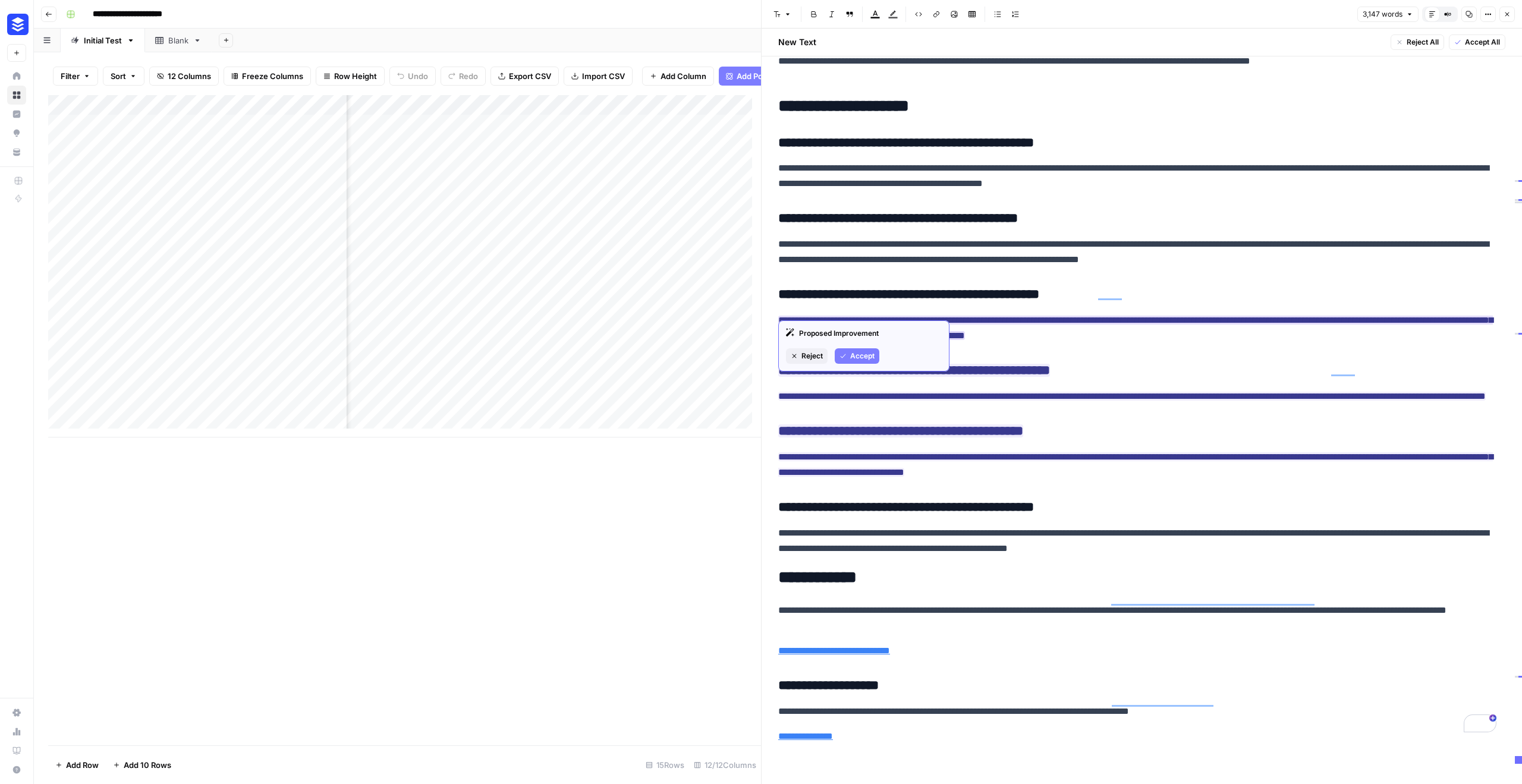
click at [866, 358] on span "Accept" at bounding box center [863, 357] width 25 height 11
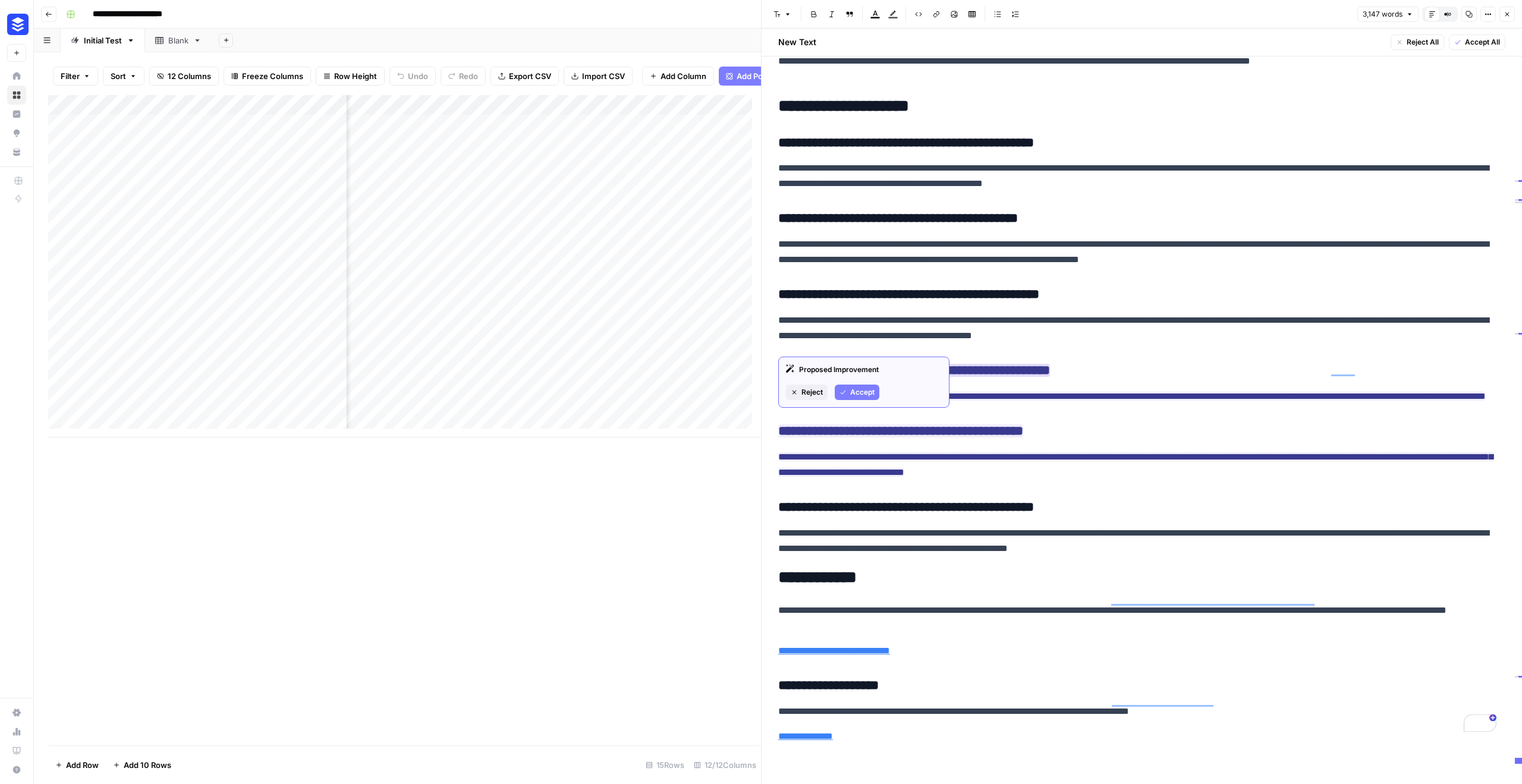
click at [857, 398] on button "Accept" at bounding box center [857, 392] width 44 height 15
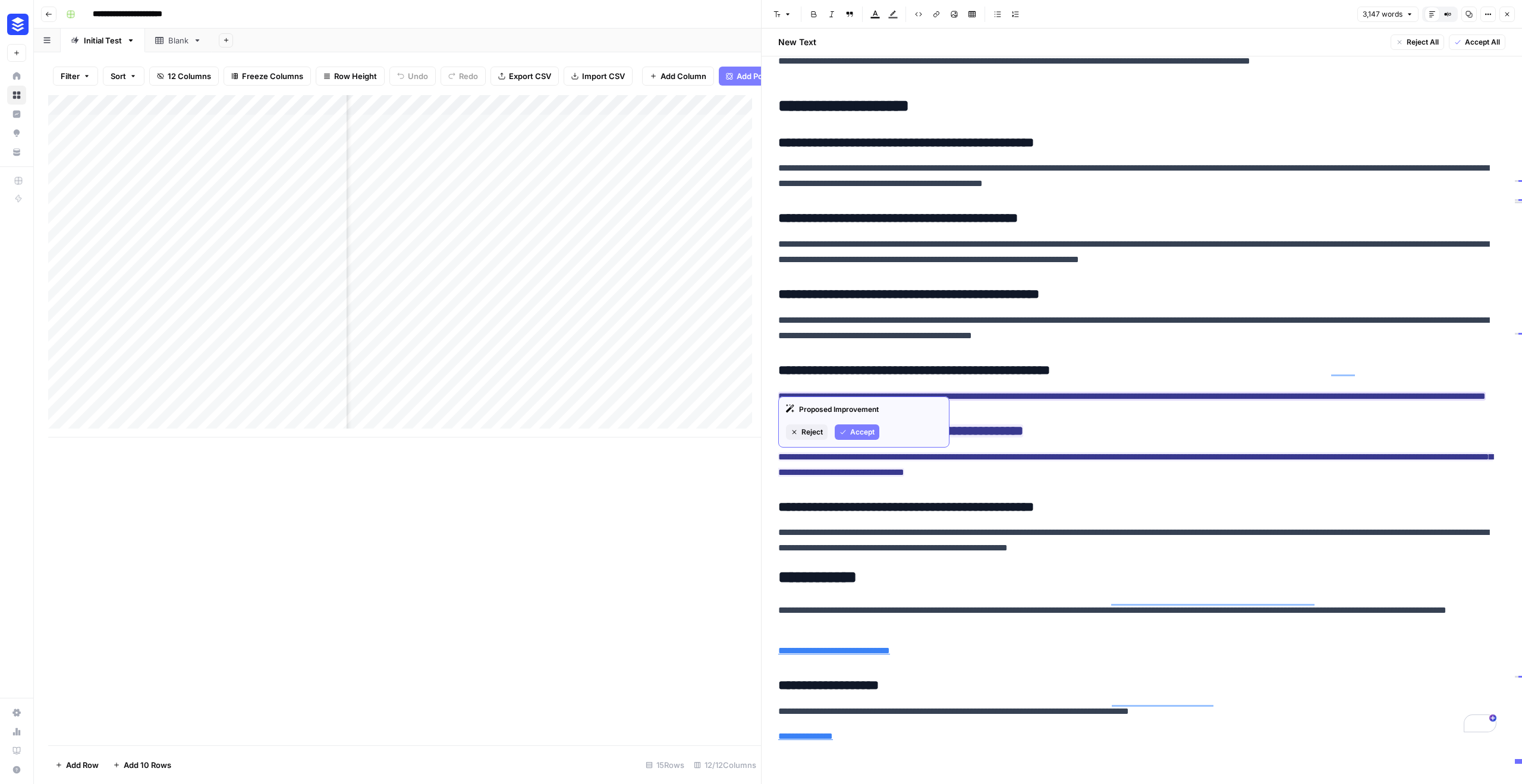
click at [854, 426] on button "Accept" at bounding box center [857, 432] width 44 height 15
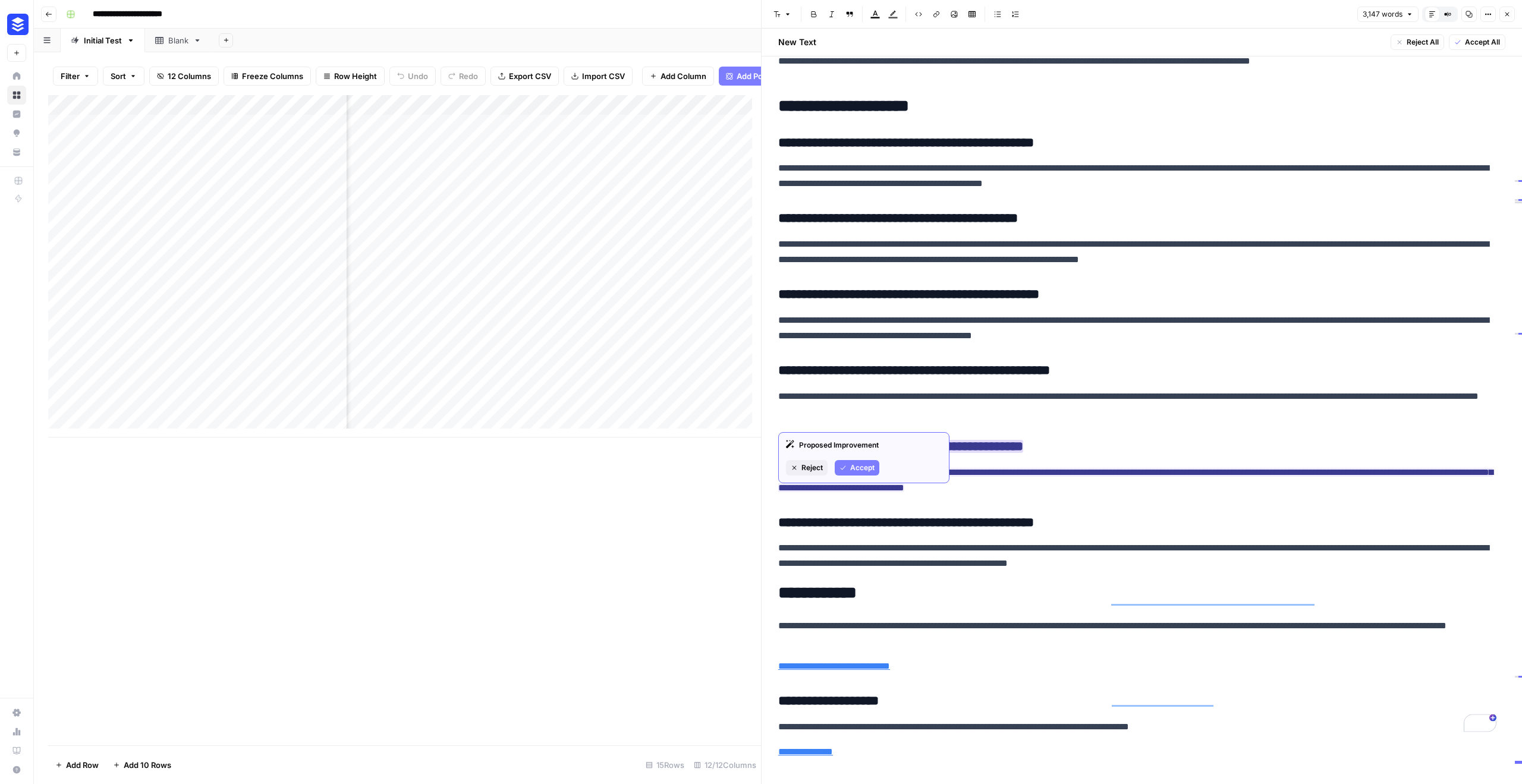
click at [855, 468] on span "Accept" at bounding box center [863, 468] width 25 height 11
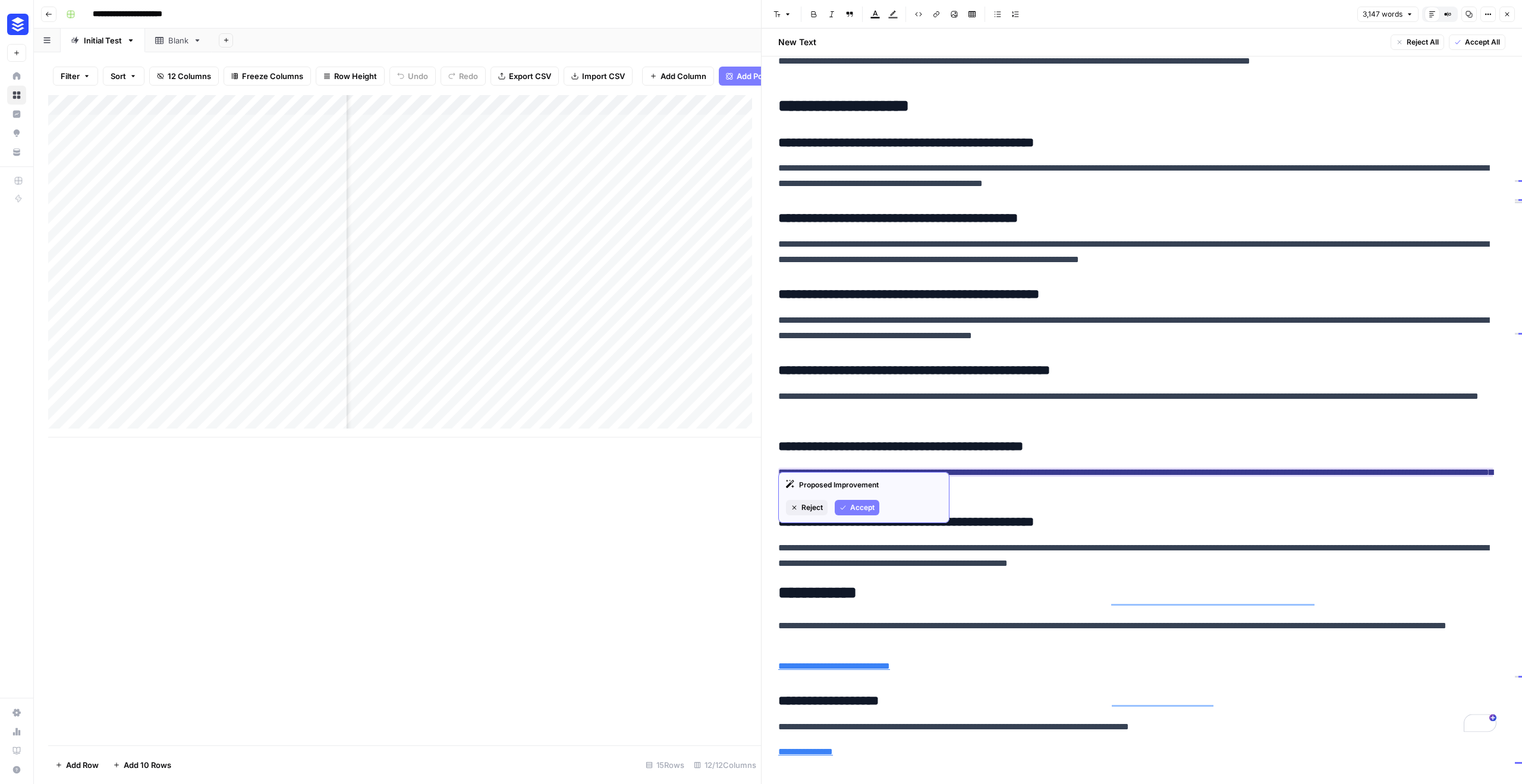
click at [857, 507] on span "Accept" at bounding box center [863, 508] width 25 height 11
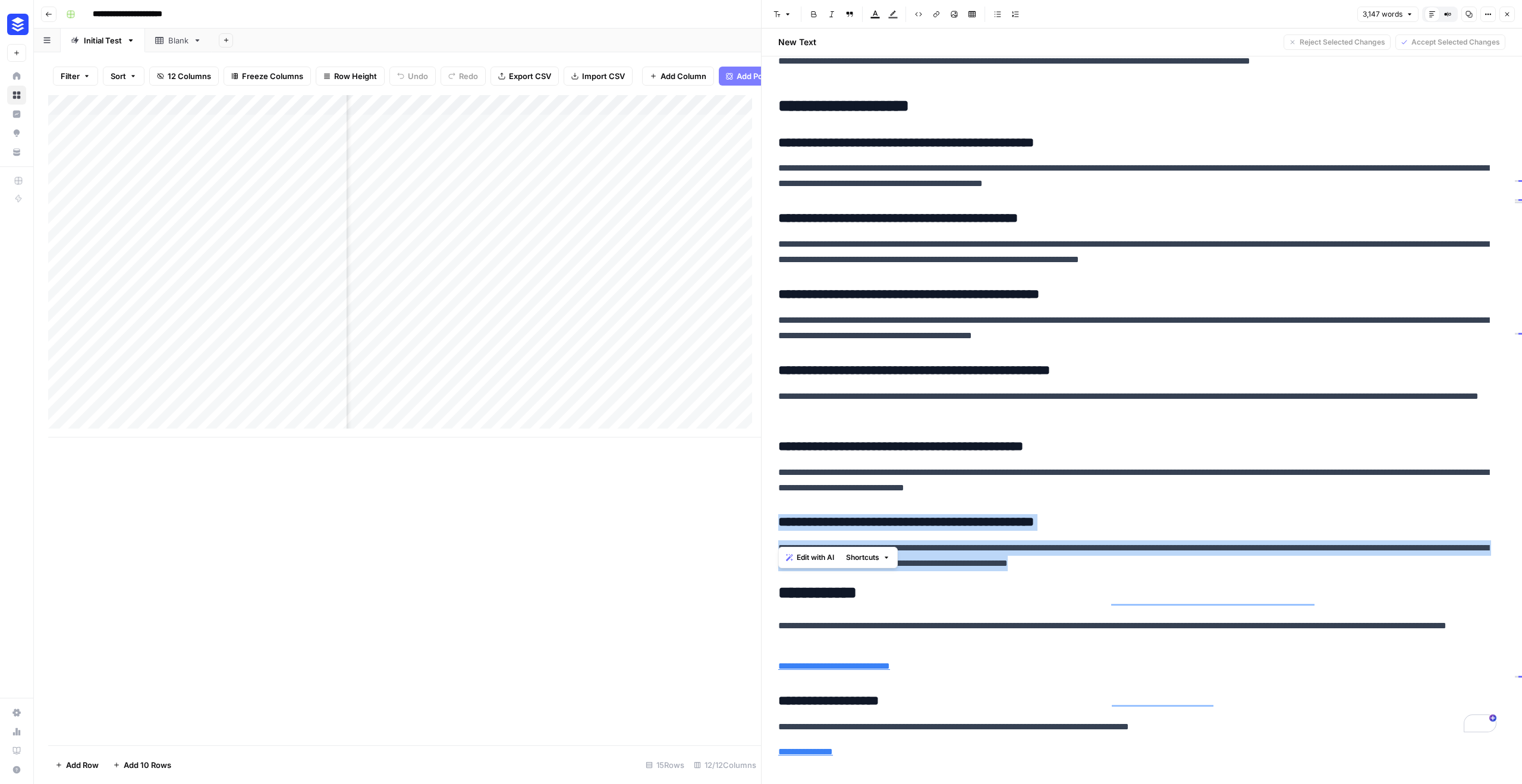
drag, startPoint x: 1185, startPoint y: 536, endPoint x: 778, endPoint y: 497, distance: 408.9
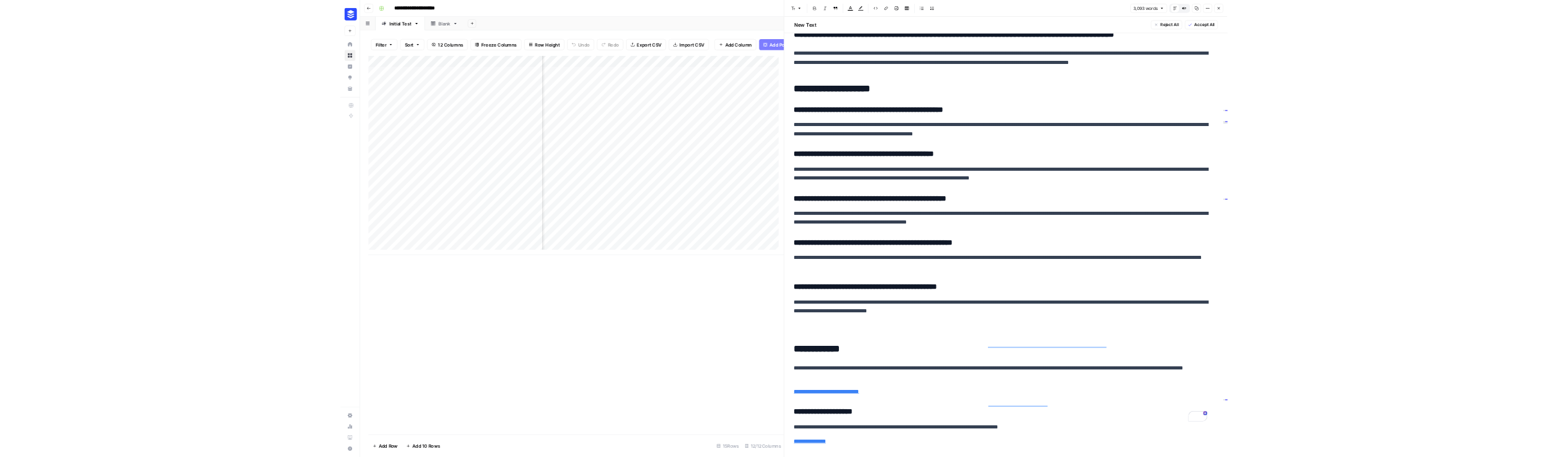
scroll to position [17781, 0]
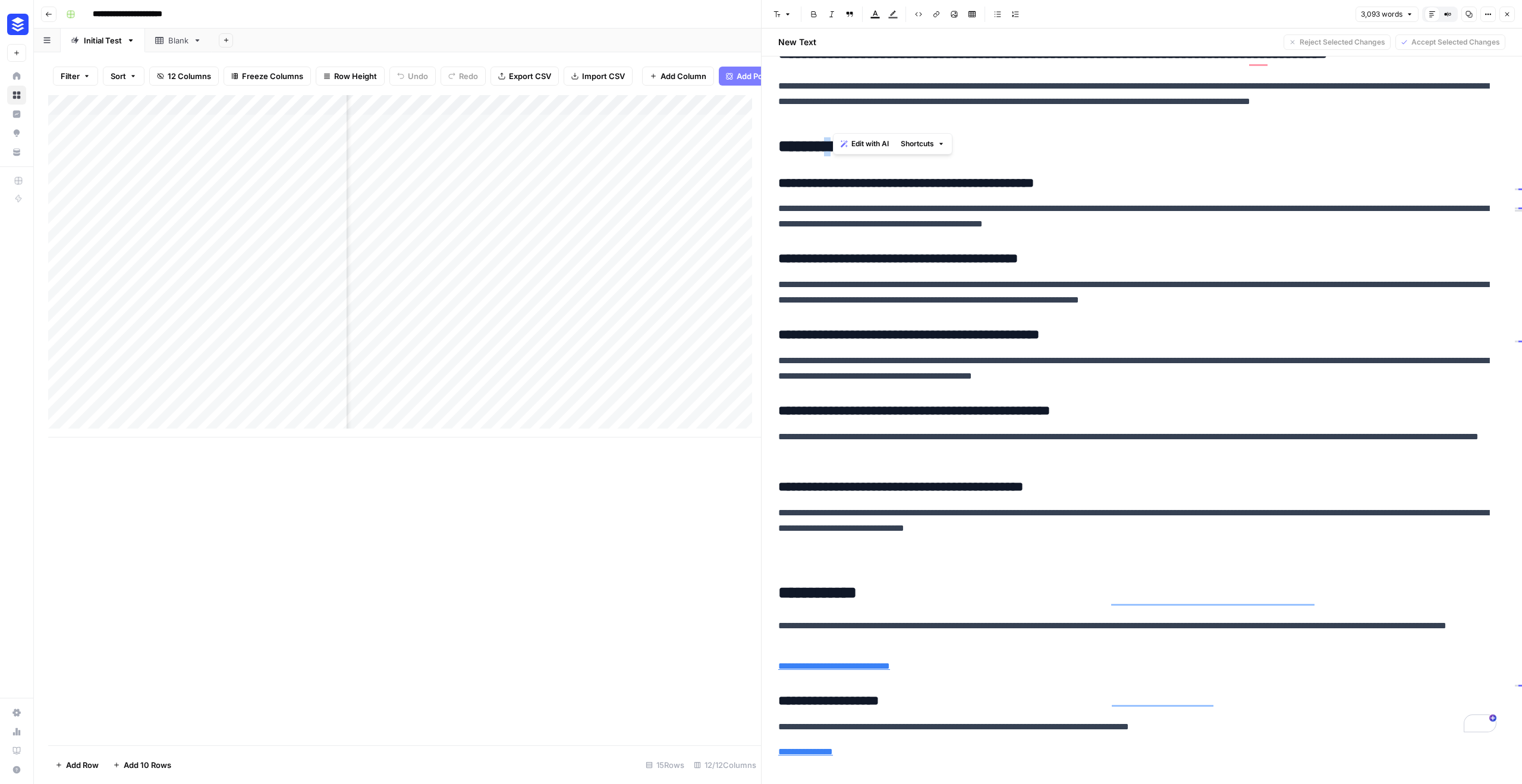
drag, startPoint x: 846, startPoint y: 112, endPoint x: 836, endPoint y: 112, distance: 10.0
click at [836, 137] on h2 "**********" at bounding box center [1138, 147] width 719 height 19
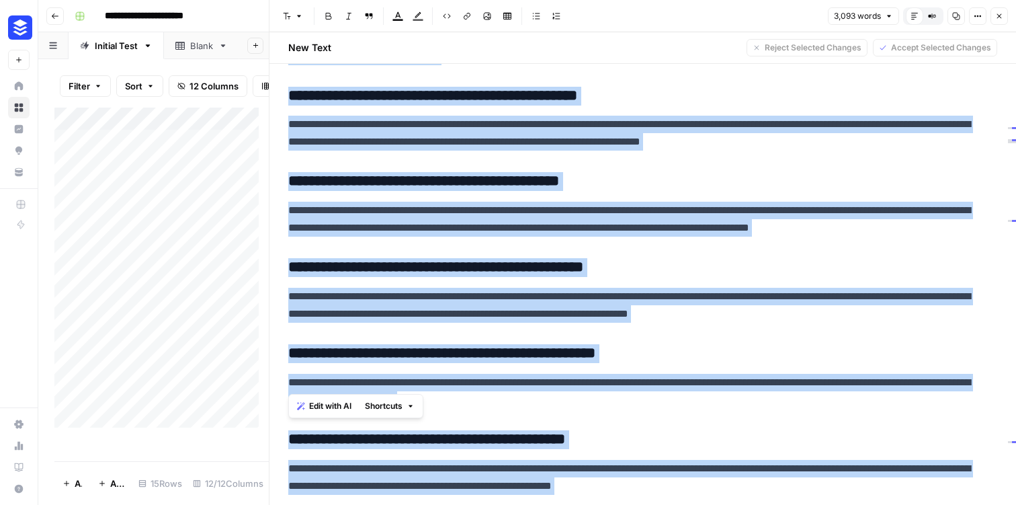
scroll to position [19003, 0]
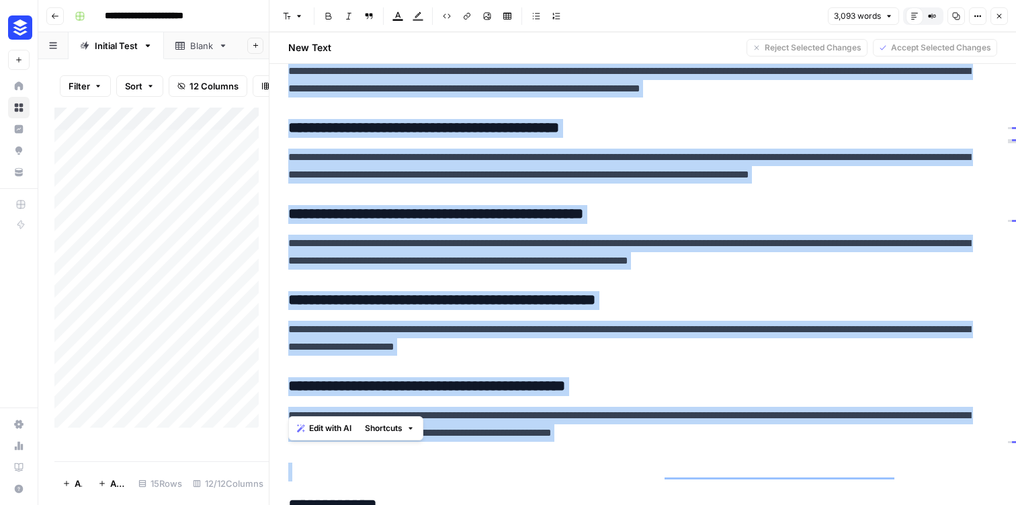
drag, startPoint x: 289, startPoint y: 152, endPoint x: 881, endPoint y: 374, distance: 632.2
copy div "**********"
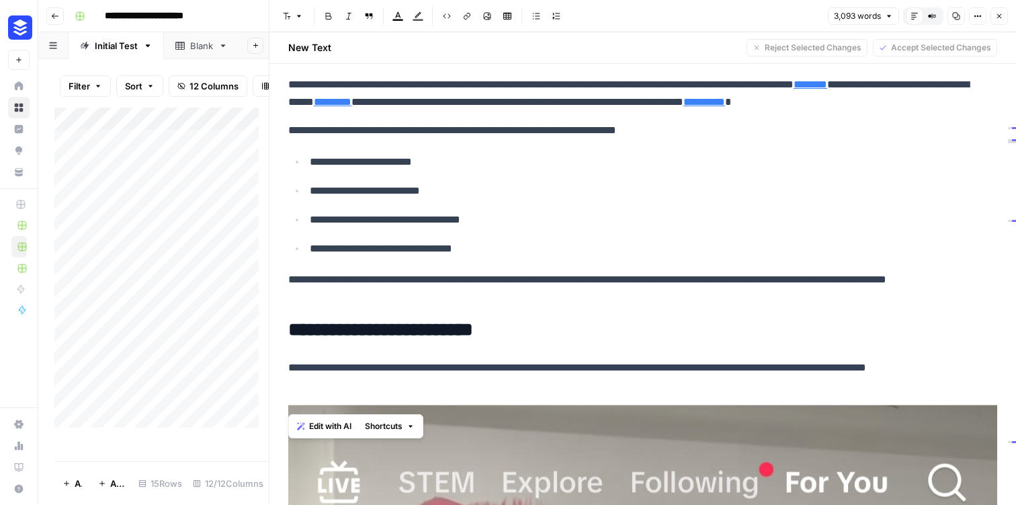
scroll to position [350, 0]
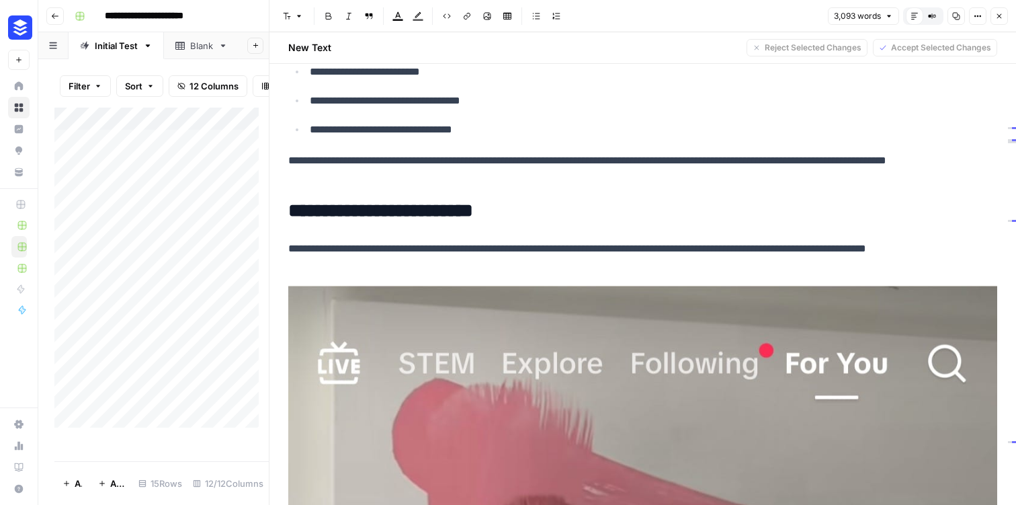
click at [997, 17] on icon "button" at bounding box center [999, 16] width 5 height 5
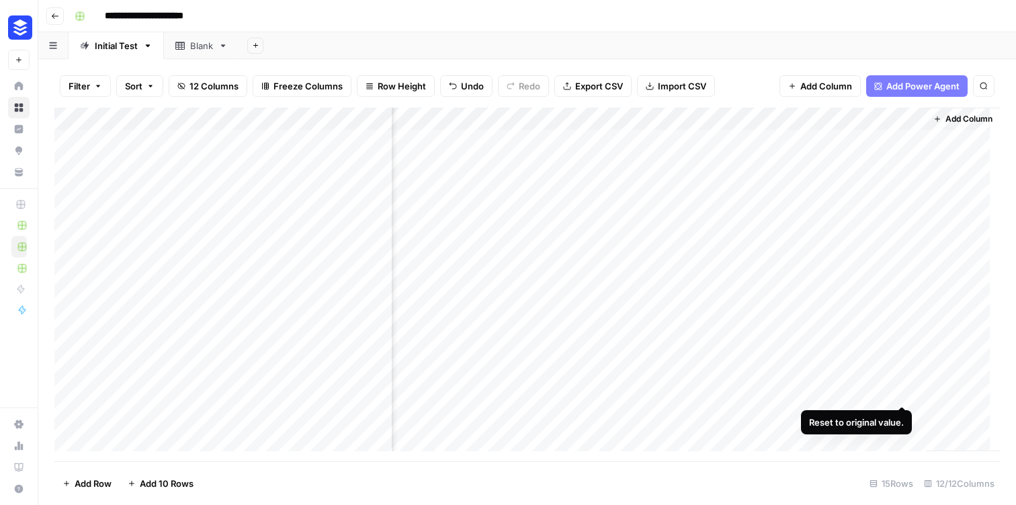
click at [900, 393] on div "Add Column" at bounding box center [527, 284] width 946 height 353
click at [831, 392] on div "Add Column" at bounding box center [527, 284] width 946 height 353
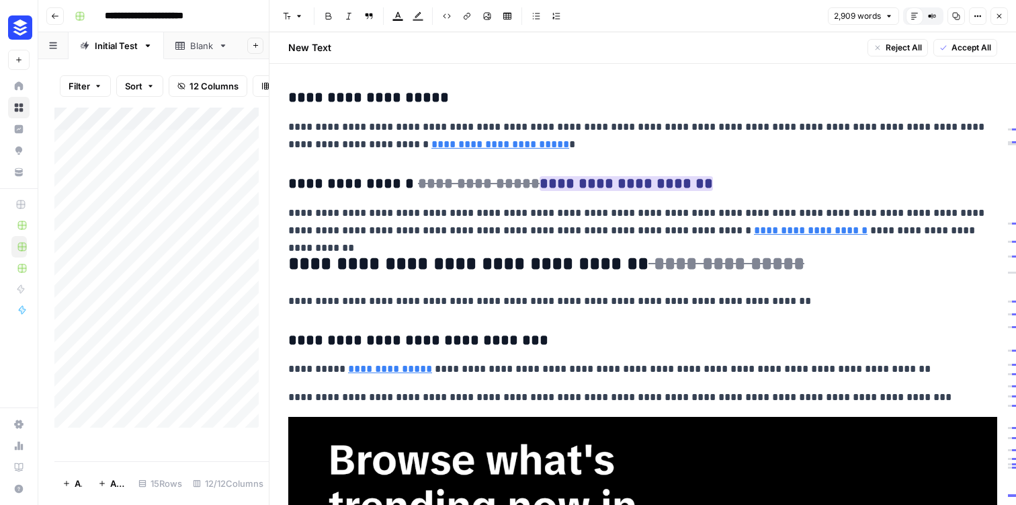
click at [621, 176] on ins "**********" at bounding box center [626, 183] width 173 height 15
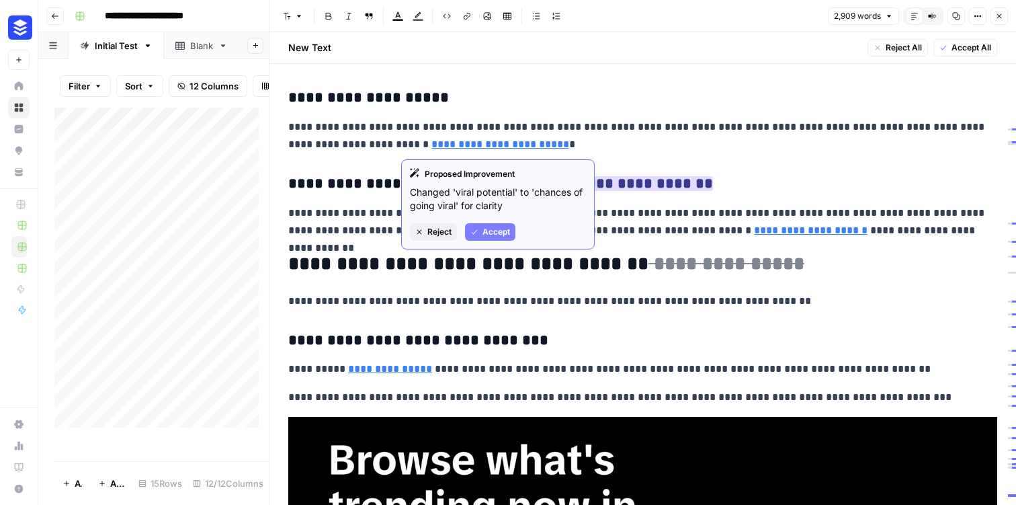
click at [483, 228] on span "Accept" at bounding box center [497, 232] width 28 height 12
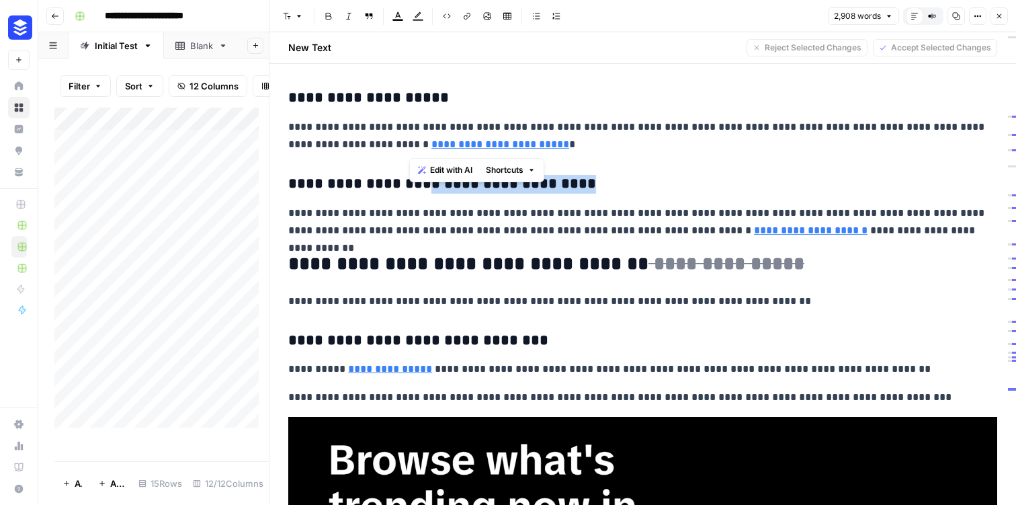
scroll to position [4301, 0]
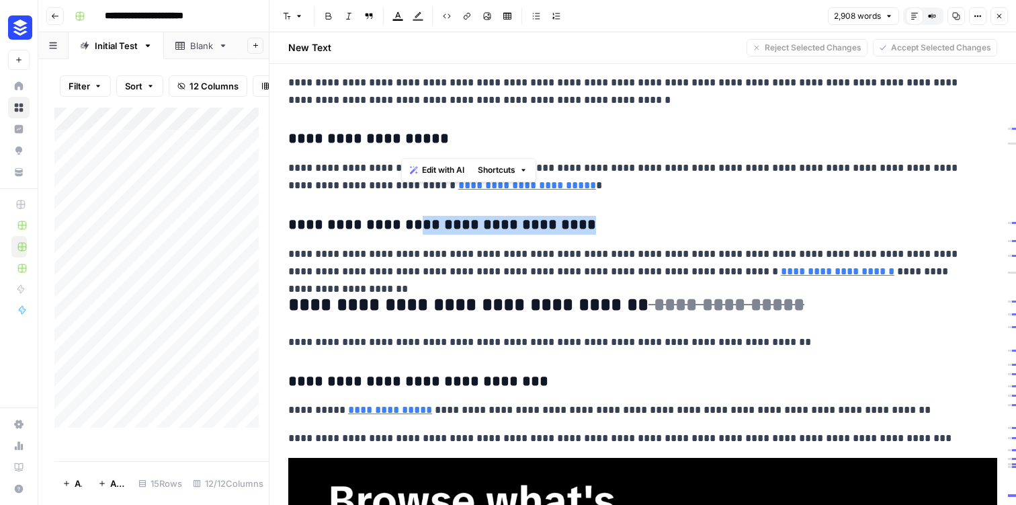
drag, startPoint x: 577, startPoint y: 147, endPoint x: 402, endPoint y: 146, distance: 174.7
click at [402, 216] on h3 "**********" at bounding box center [632, 225] width 689 height 19
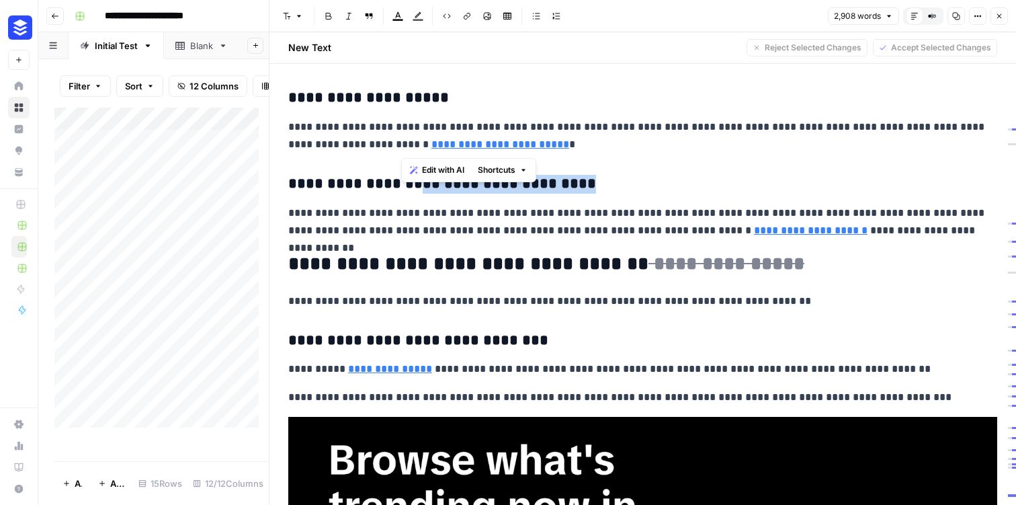
copy h3 "**********"
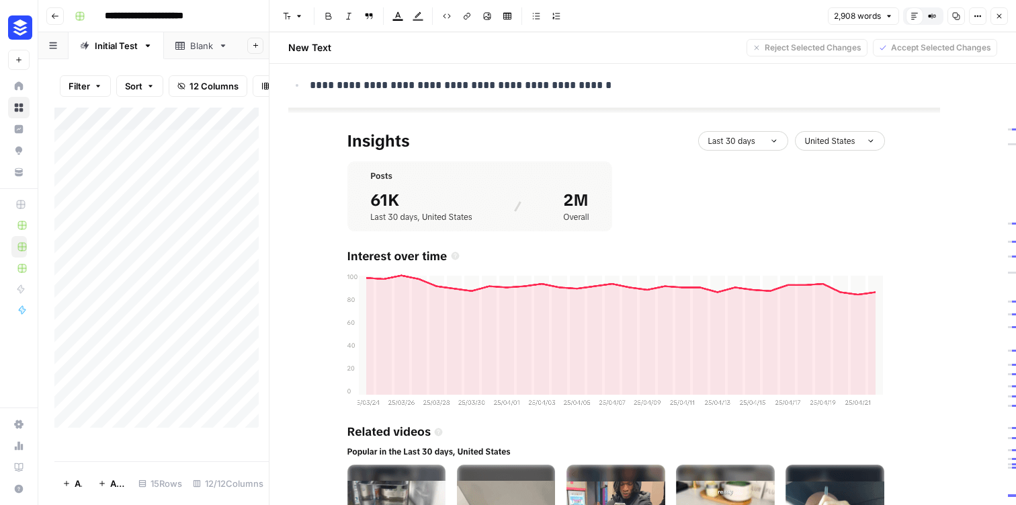
scroll to position [6575, 0]
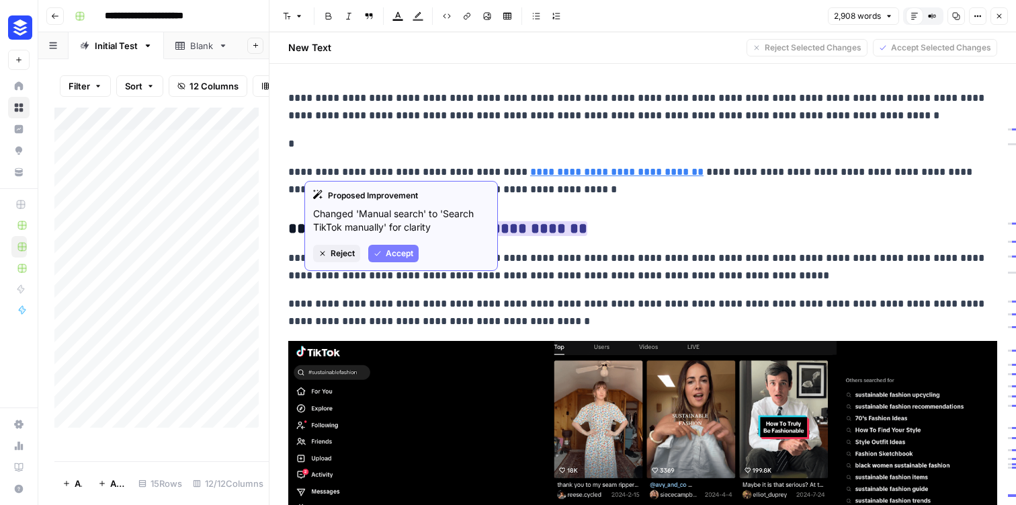
click at [402, 251] on span "Accept" at bounding box center [400, 253] width 28 height 12
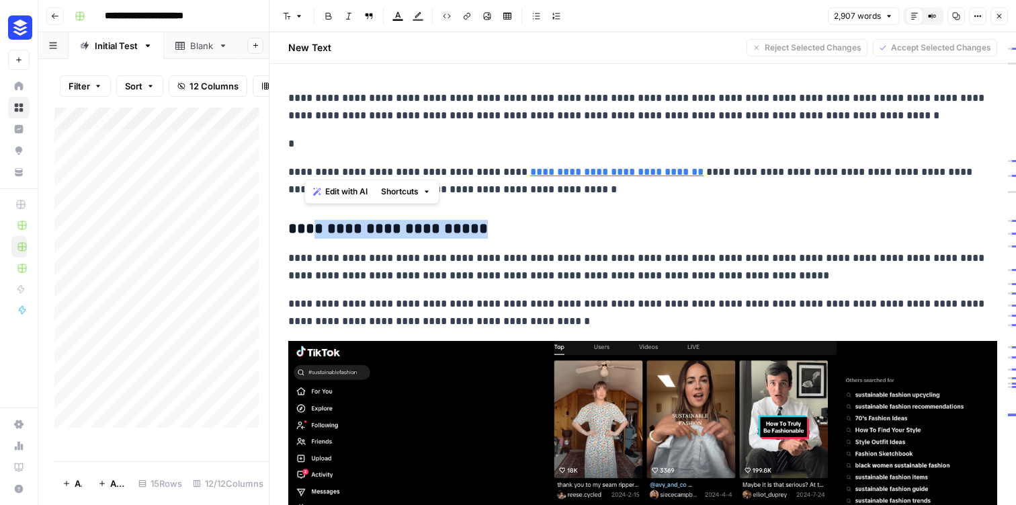
drag, startPoint x: 488, startPoint y: 169, endPoint x: 308, endPoint y: 159, distance: 180.4
click at [308, 220] on h3 "**********" at bounding box center [637, 229] width 699 height 19
copy h3 "**********"
